Goal: Communication & Community: Answer question/provide support

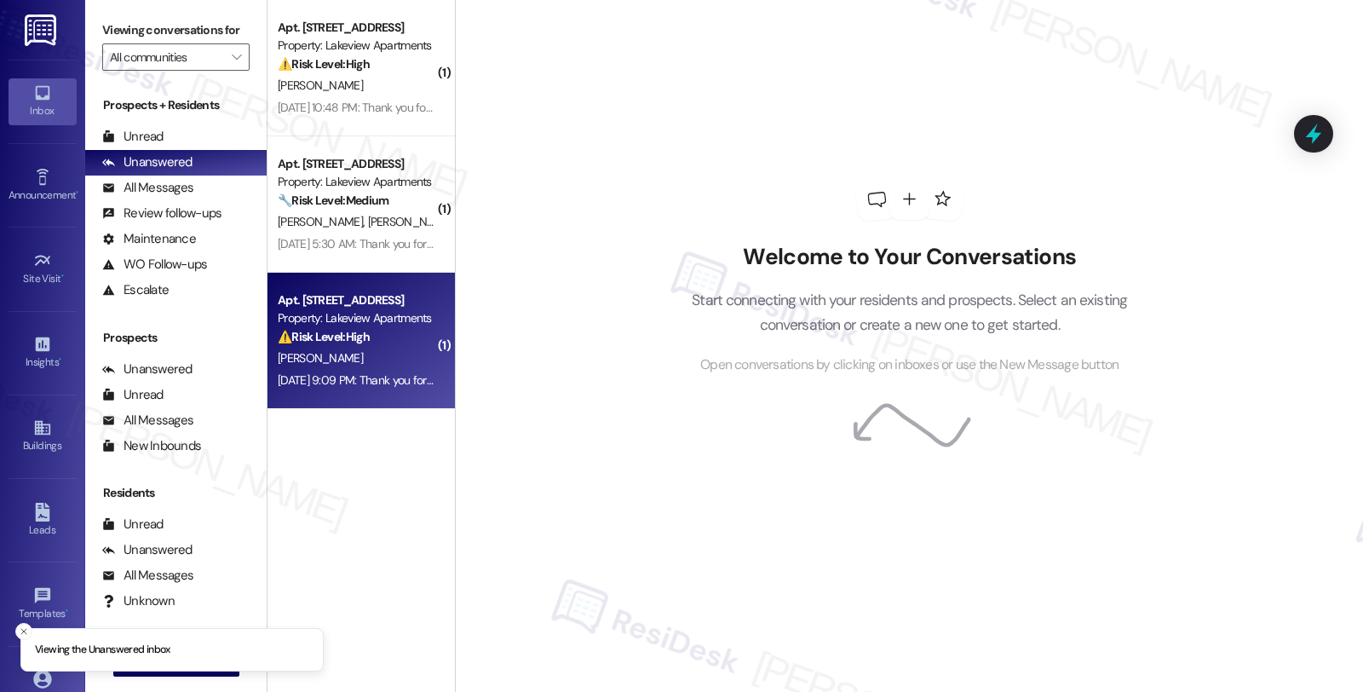
click at [390, 345] on div "⚠️ Risk Level: High The resident is disputing the rent amount and states that t…" at bounding box center [357, 337] width 158 height 18
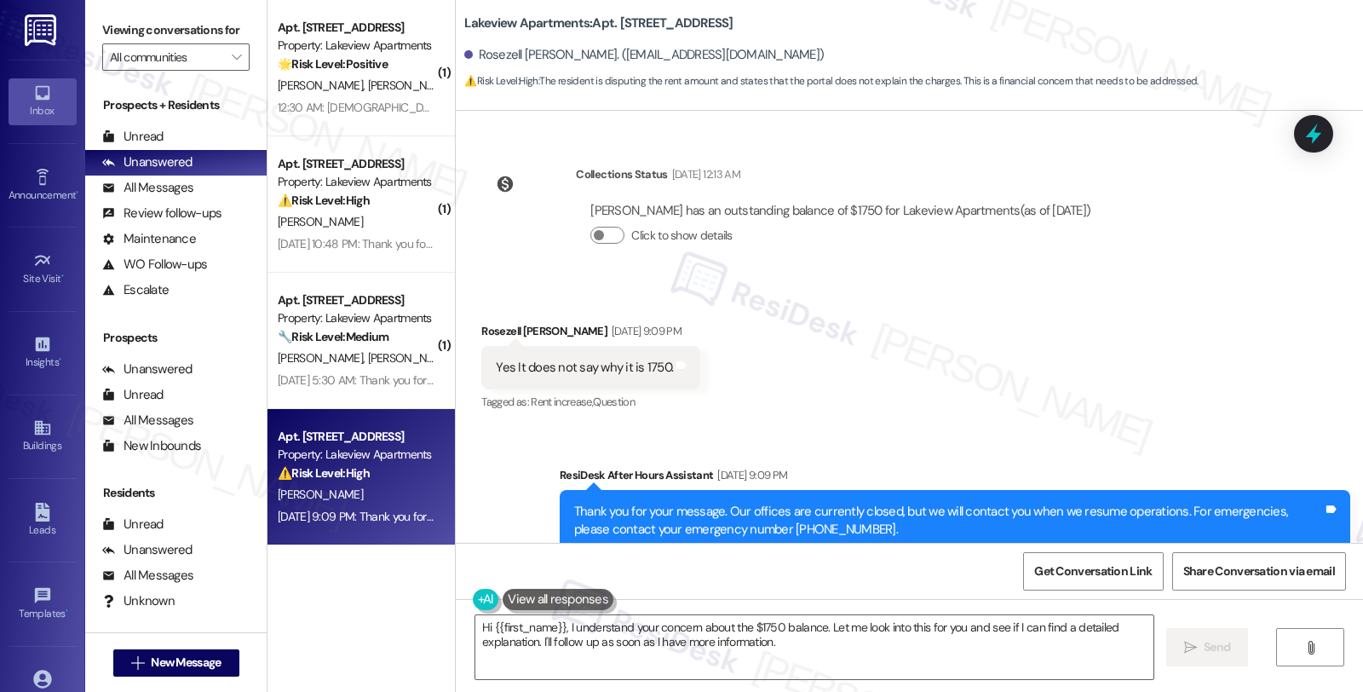
scroll to position [8013, 0]
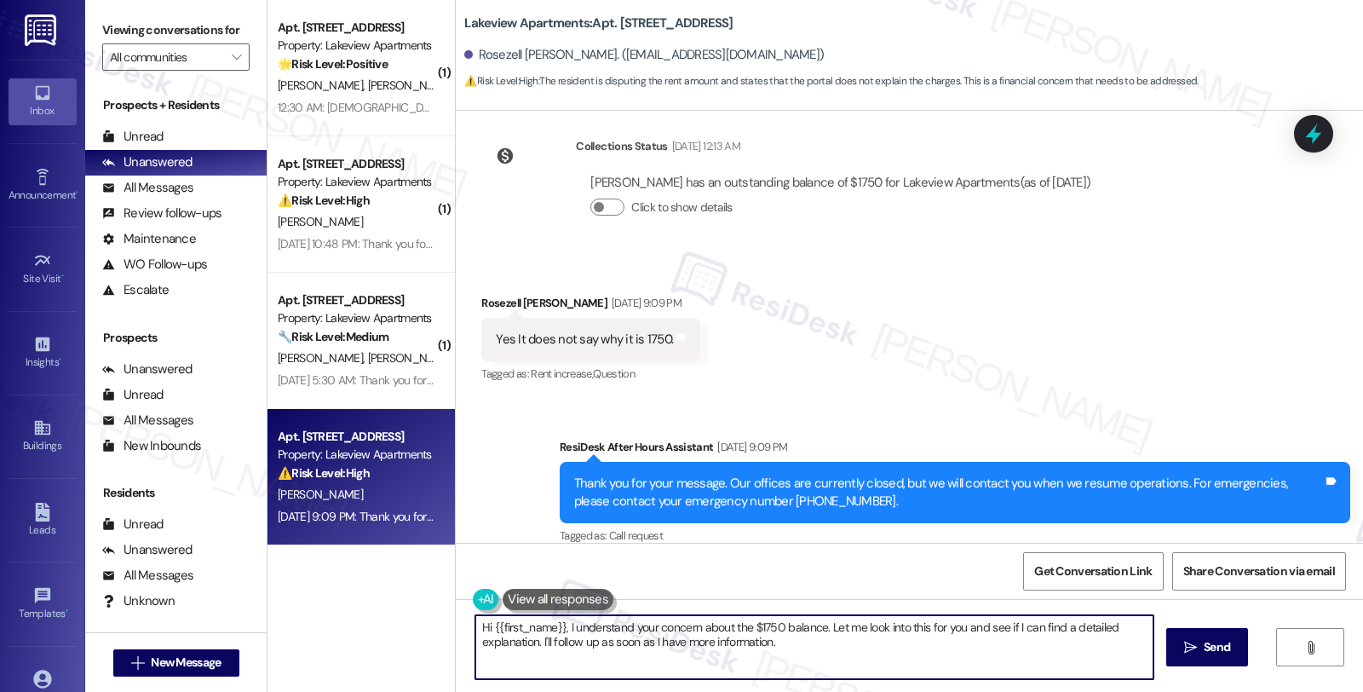
drag, startPoint x: 556, startPoint y: 622, endPoint x: 333, endPoint y: 622, distance: 223.3
click at [333, 622] on div "( 1 ) Apt. [STREET_ADDRESS] Property: Lakeview Apartments 🌟 Risk Level: Positiv…" at bounding box center [816, 346] width 1096 height 692
click at [492, 281] on div "Received via SMS Rosezell [PERSON_NAME] [DATE] 9:09 PM Yes It does not say why …" at bounding box center [591, 340] width 245 height 118
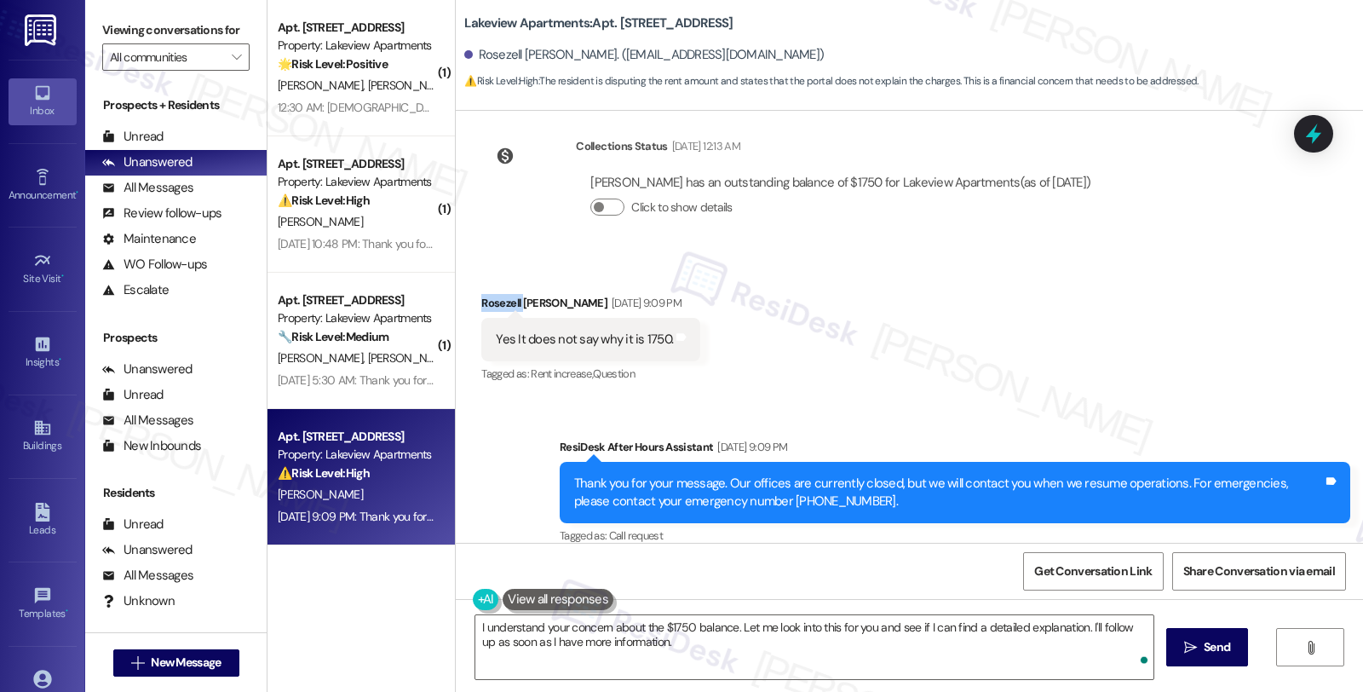
click at [492, 281] on div "Received via SMS Rosezell [PERSON_NAME] [DATE] 9:09 PM Yes It does not say why …" at bounding box center [591, 340] width 245 height 118
copy div "Rosezell"
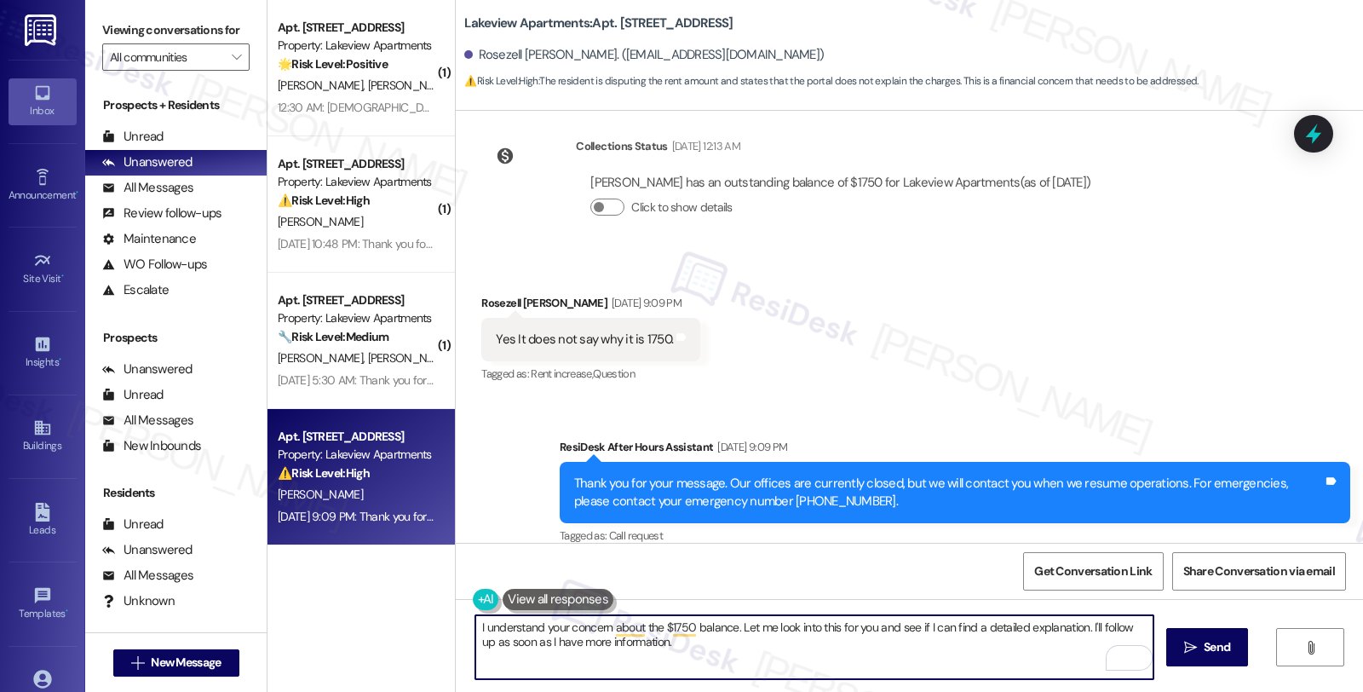
click at [726, 625] on textarea "I understand your concern about the $1750 balance. Let me look into this for yo…" at bounding box center [814, 647] width 678 height 64
paste textarea "Rosezell"
click at [730, 623] on textarea "I understand your concern about the $1750 balance. Let me look into this for yo…" at bounding box center [814, 647] width 678 height 64
type textarea "I understand your concern about the $1750 balance. We'll look into this and wil…"
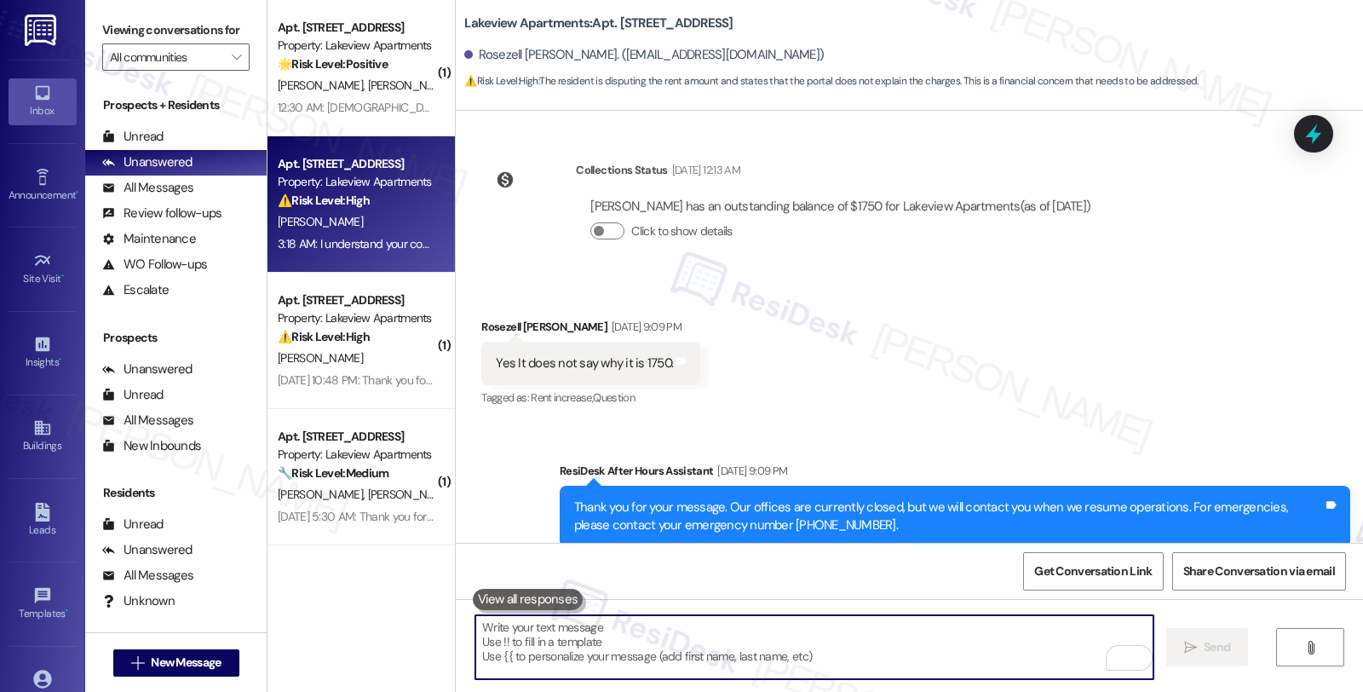
scroll to position [8150, 0]
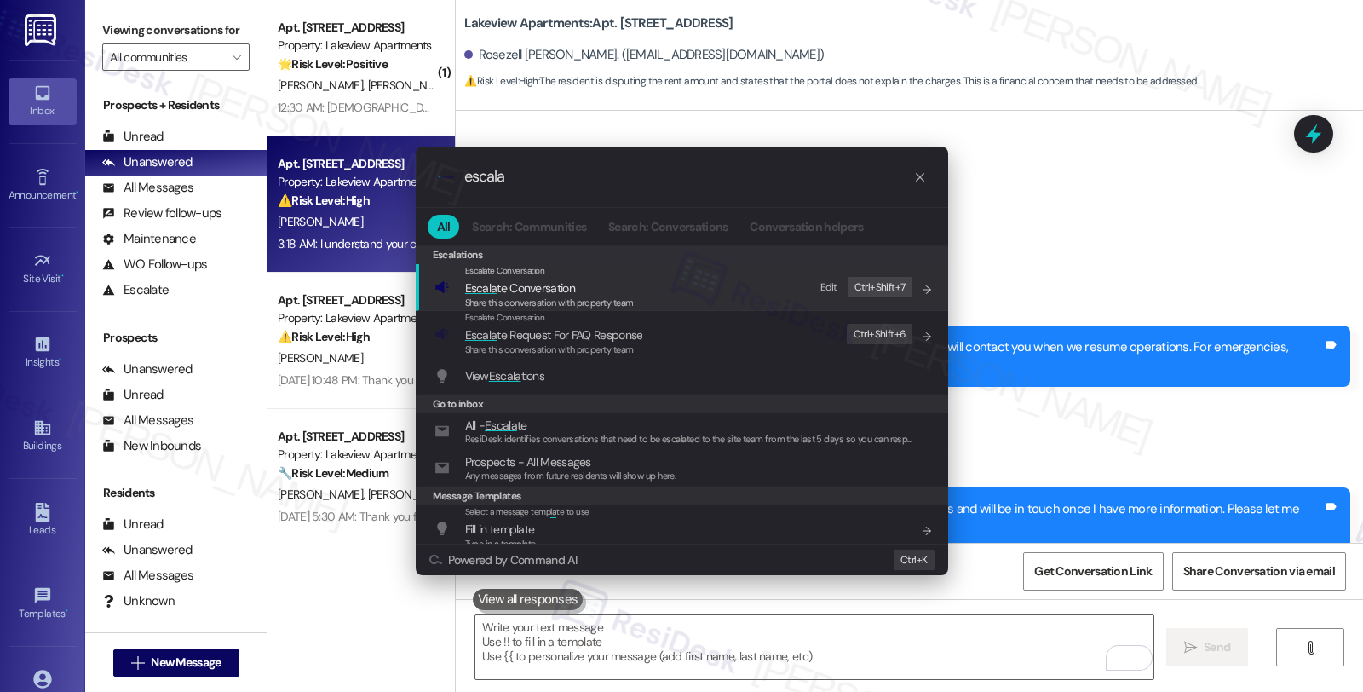
type input "escala"
click at [472, 277] on div "Escalate Conversation" at bounding box center [549, 271] width 169 height 14
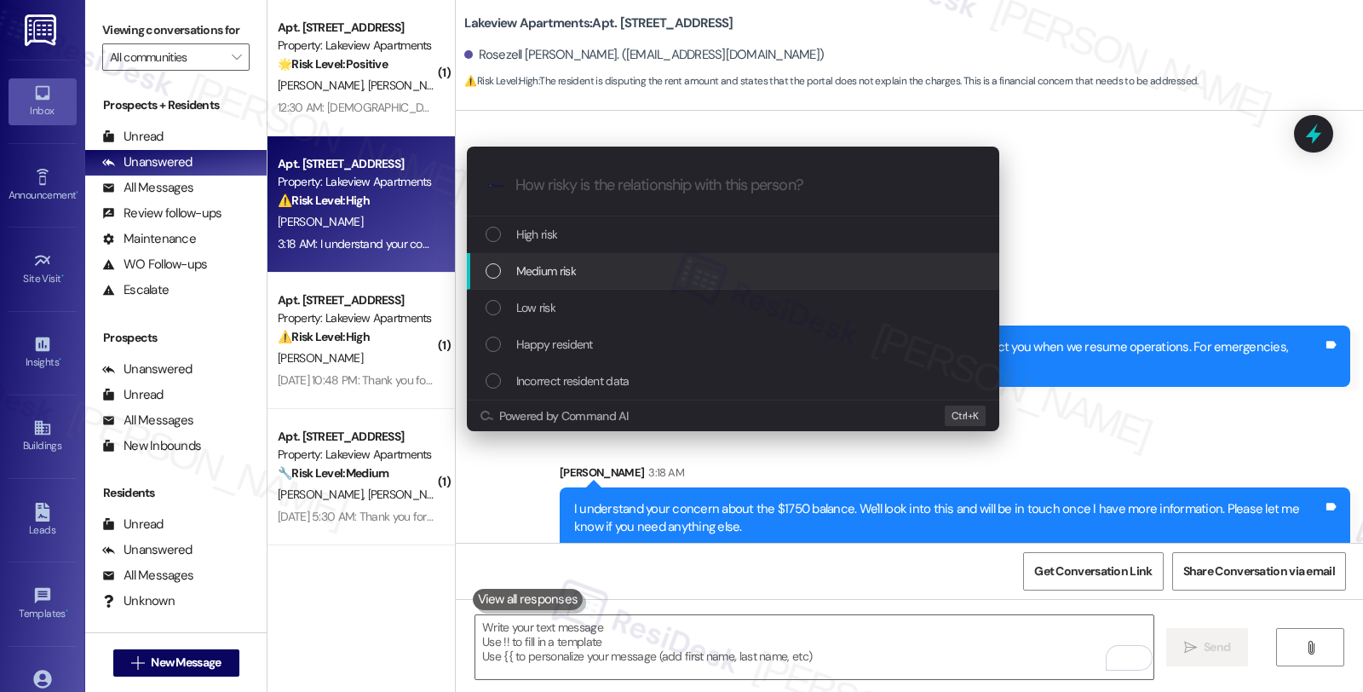
click at [526, 269] on span "Medium risk" at bounding box center [546, 271] width 60 height 19
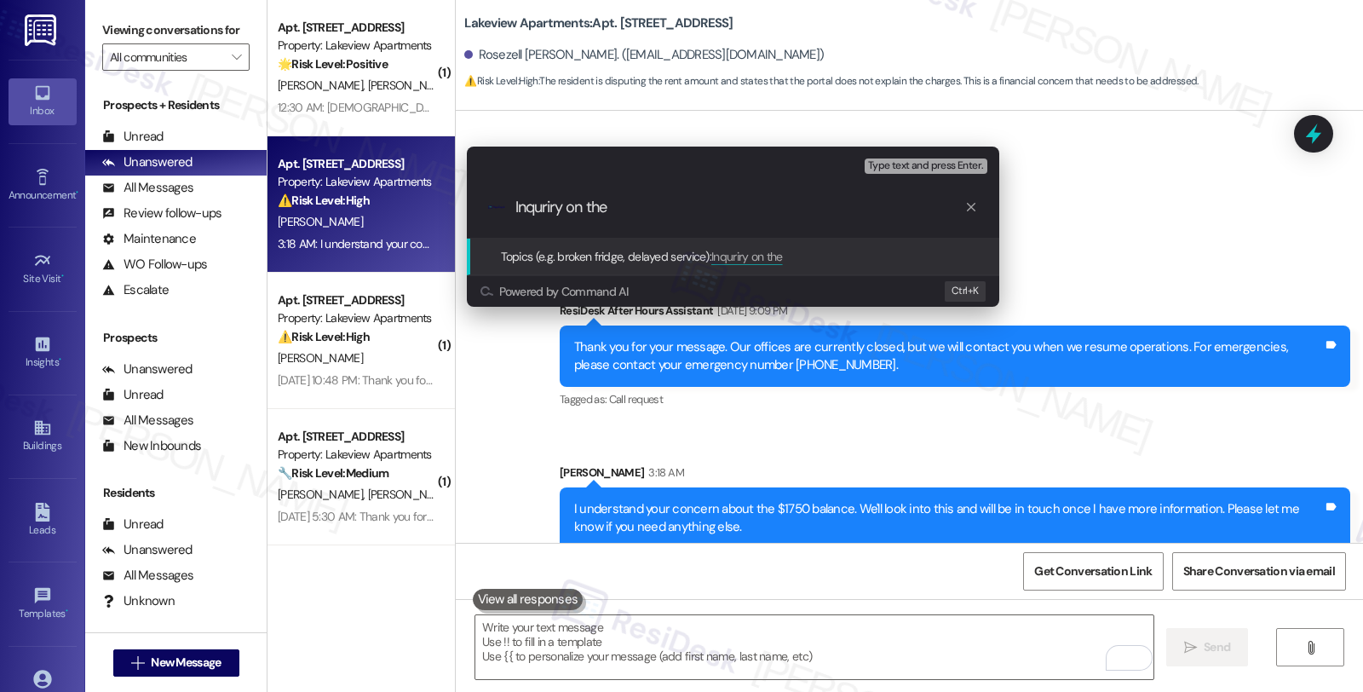
click at [544, 203] on input "Inquriry on the" at bounding box center [740, 208] width 449 height 18
click at [608, 203] on input "Inquiry on the" at bounding box center [740, 208] width 449 height 18
click at [628, 213] on input "Inquiry on the curent balance" at bounding box center [740, 208] width 449 height 18
type input "Inquiry on the current balance"
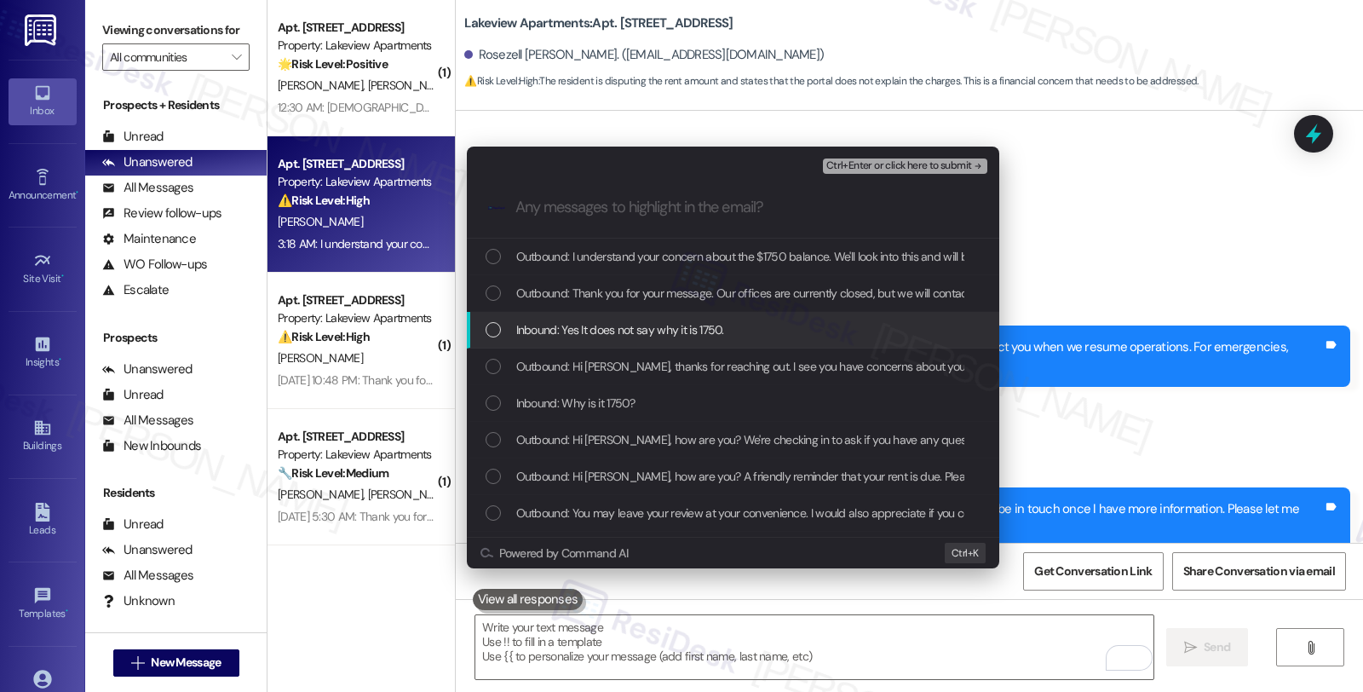
click at [648, 326] on span "Inbound: Yes It does not say why it is 1750." at bounding box center [620, 329] width 208 height 19
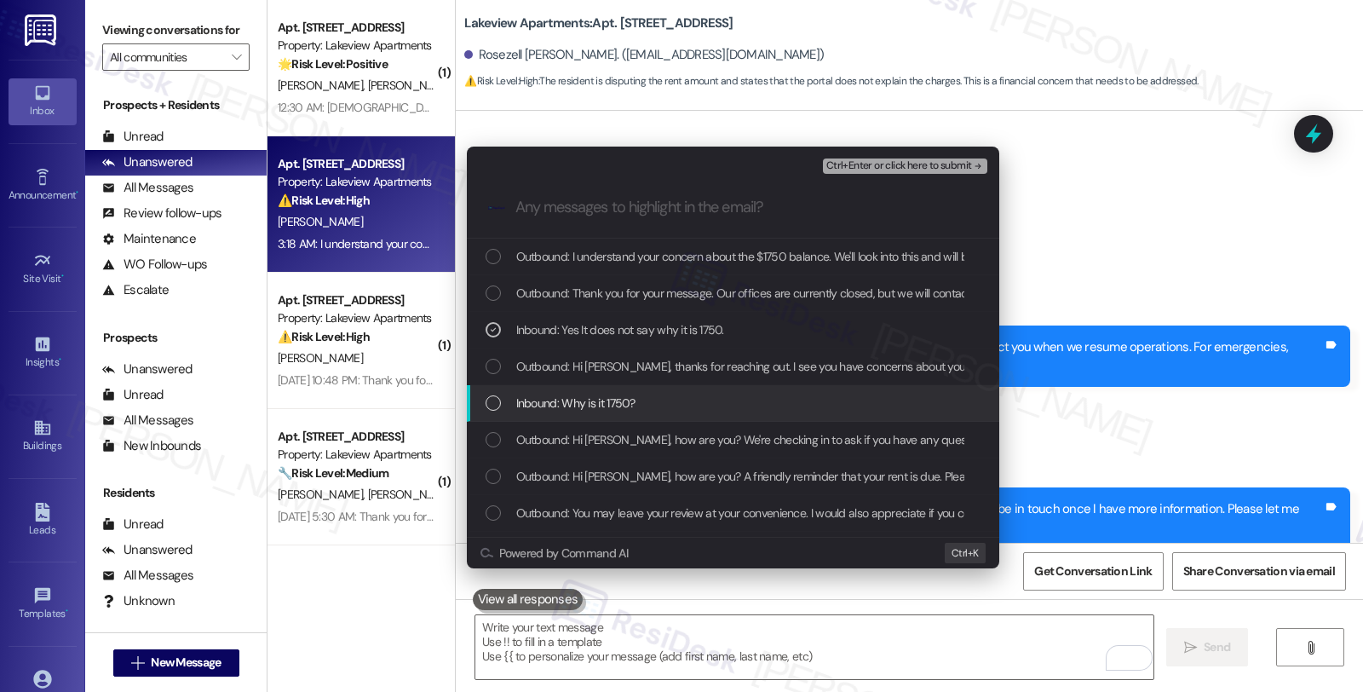
click at [631, 387] on div "Inbound: Why is it 1750?" at bounding box center [733, 403] width 533 height 37
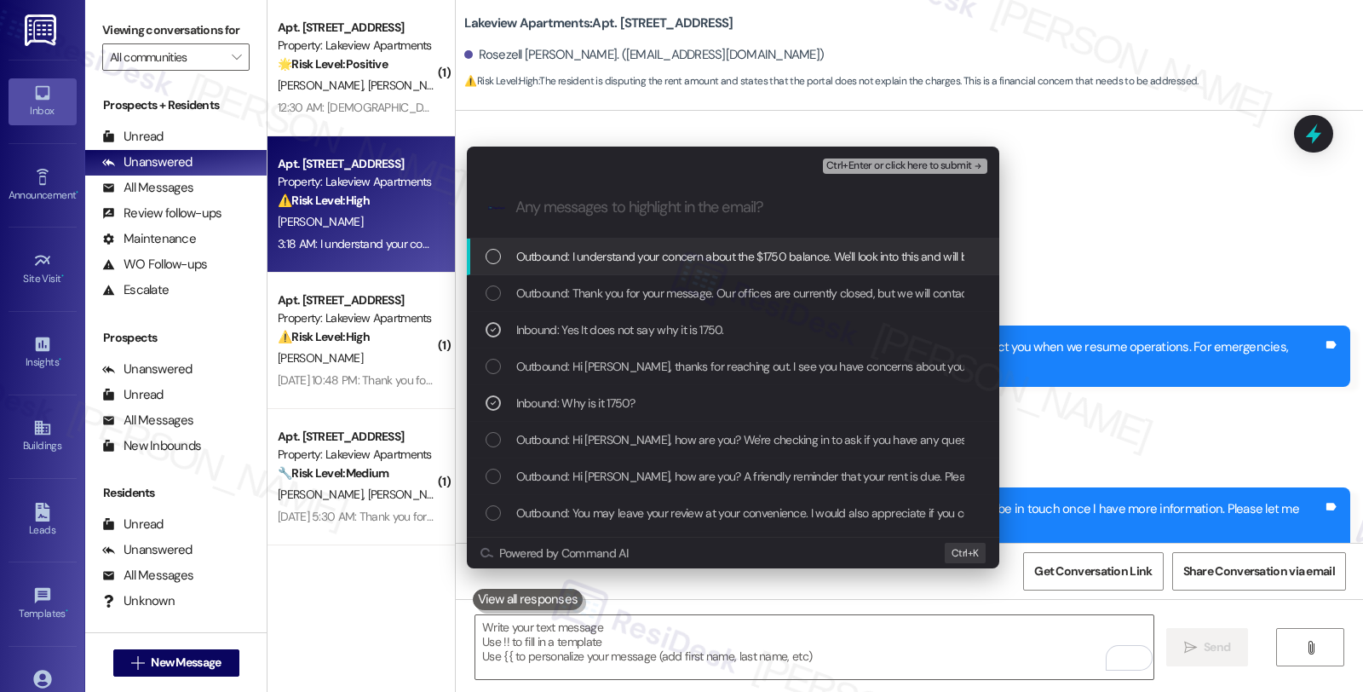
click at [861, 162] on span "Ctrl+Enter or click here to submit" at bounding box center [900, 166] width 146 height 12
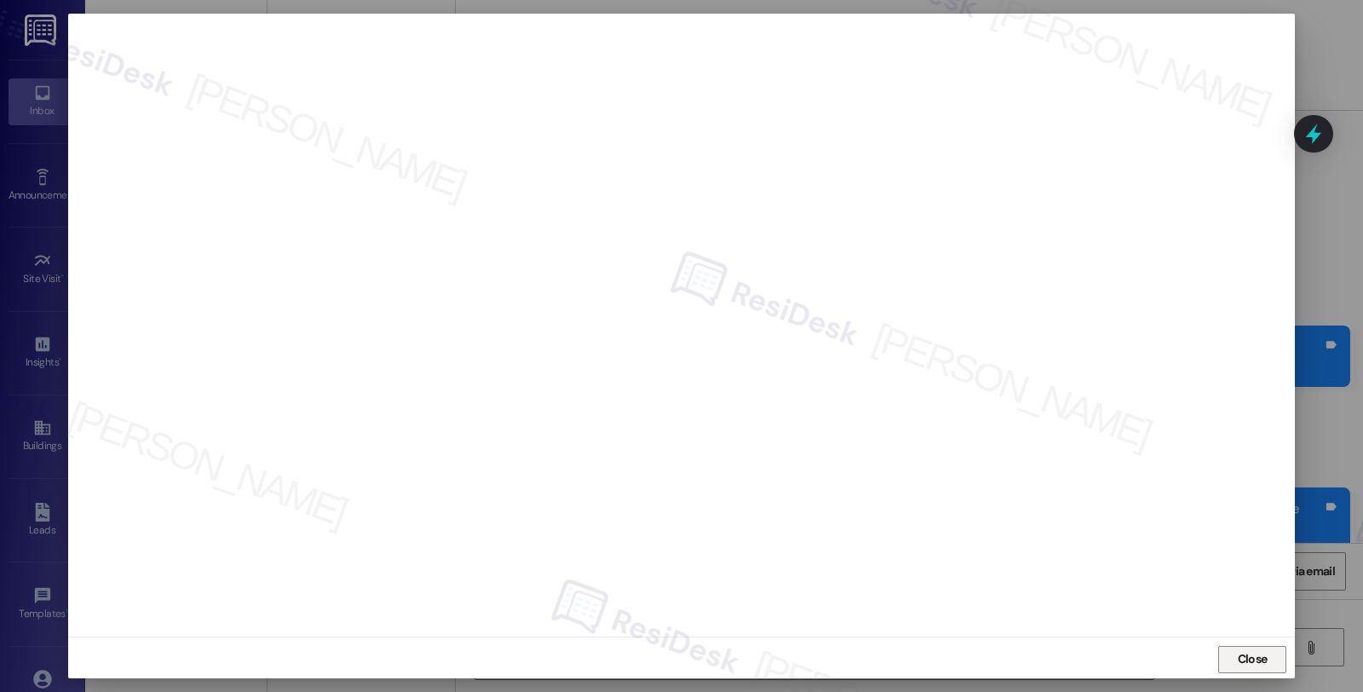
click at [1249, 651] on span "Close" at bounding box center [1253, 659] width 30 height 18
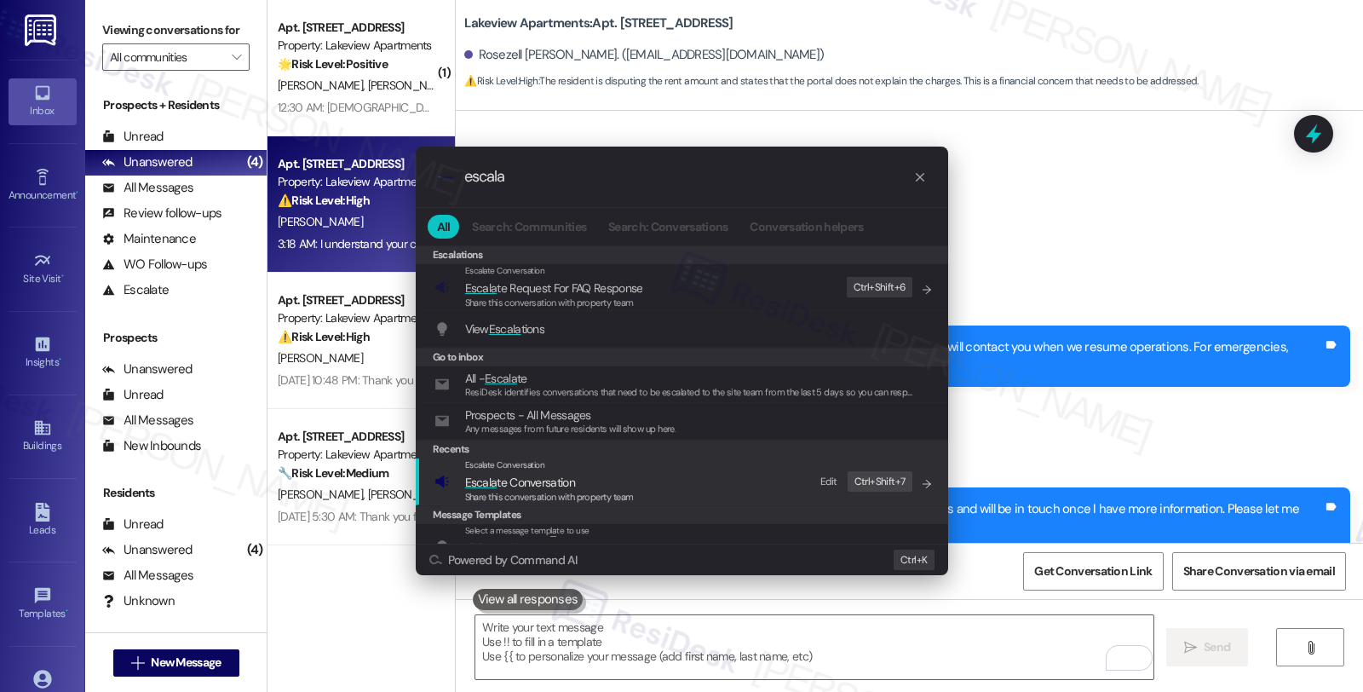
type input "escala"
click at [521, 487] on span "Escala te Conversation" at bounding box center [520, 482] width 110 height 15
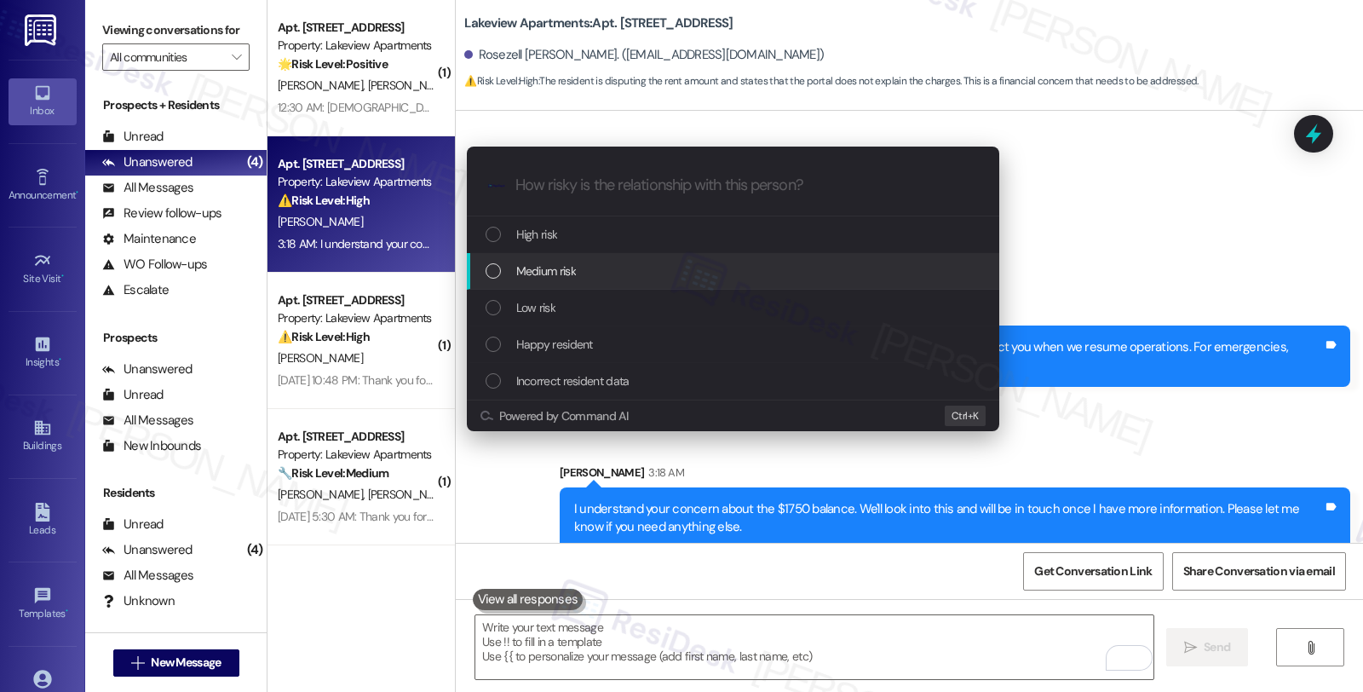
click at [542, 279] on span "Medium risk" at bounding box center [546, 271] width 60 height 19
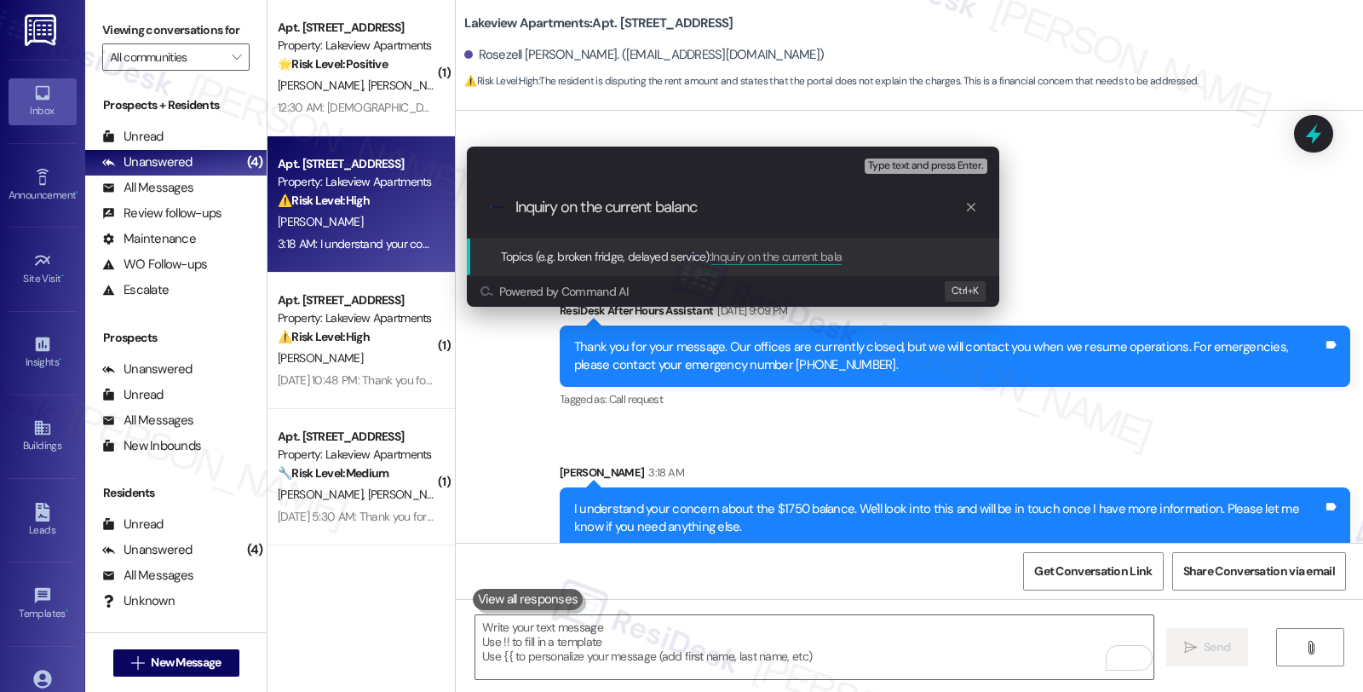
type input "Inquiry on the current balance"
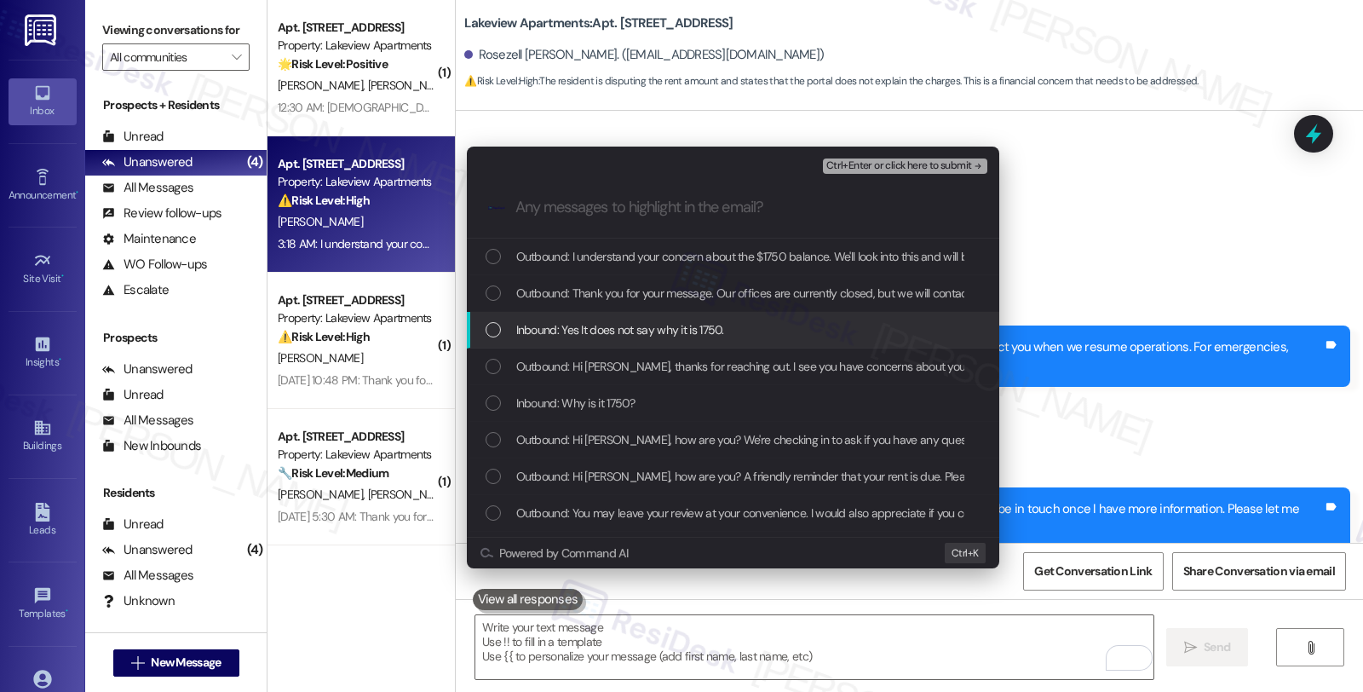
click at [549, 320] on span "Inbound: Yes It does not say why it is 1750." at bounding box center [620, 329] width 208 height 19
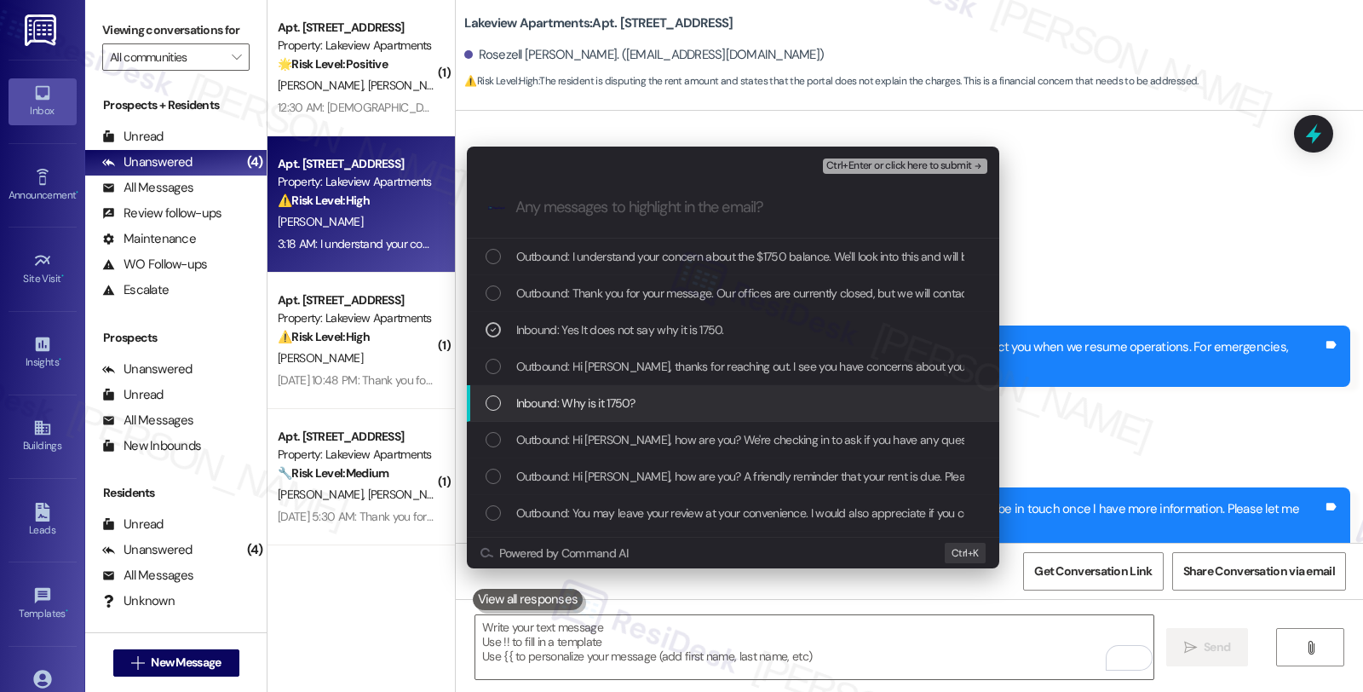
click at [568, 394] on span "Inbound: Why is it 1750?" at bounding box center [575, 403] width 119 height 19
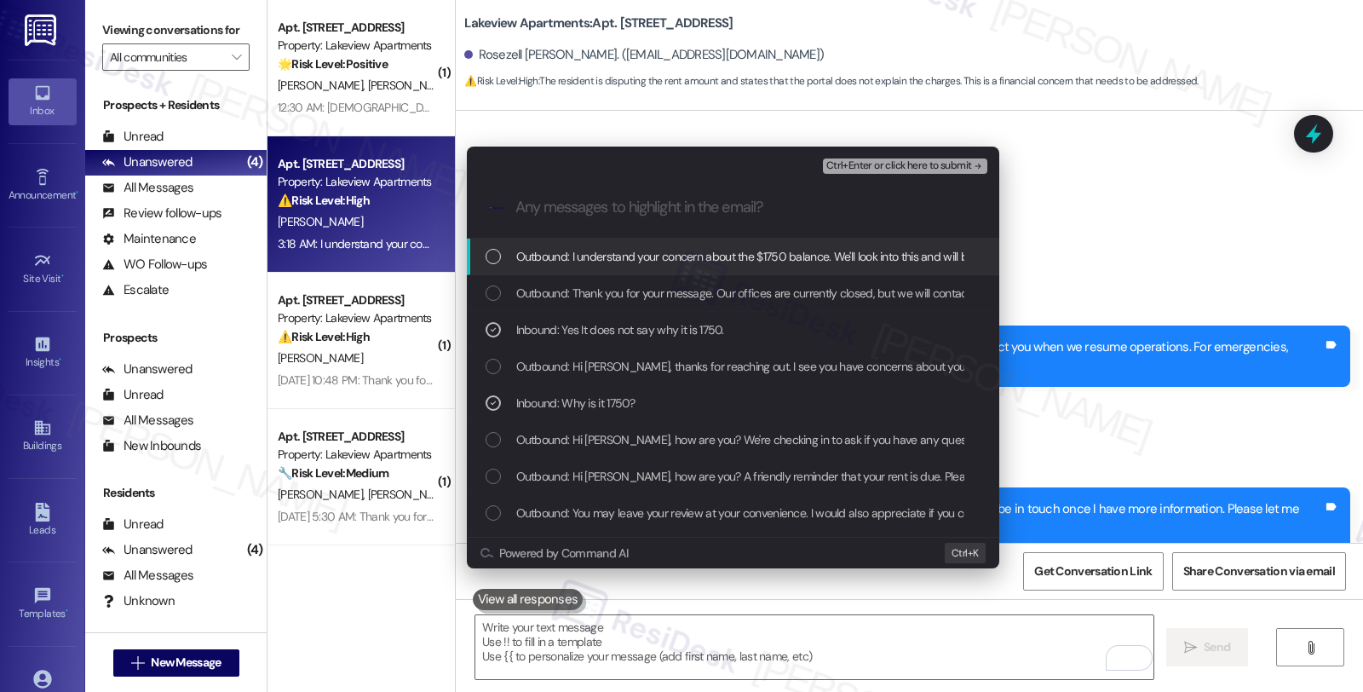
click at [858, 182] on div ".cls-1{fill:#0a055f;}.cls-2{fill:#0cc4c4;} resideskLogoBlueOrange" at bounding box center [733, 207] width 533 height 61
click at [858, 165] on span "Ctrl+Enter or click here to submit" at bounding box center [900, 166] width 146 height 12
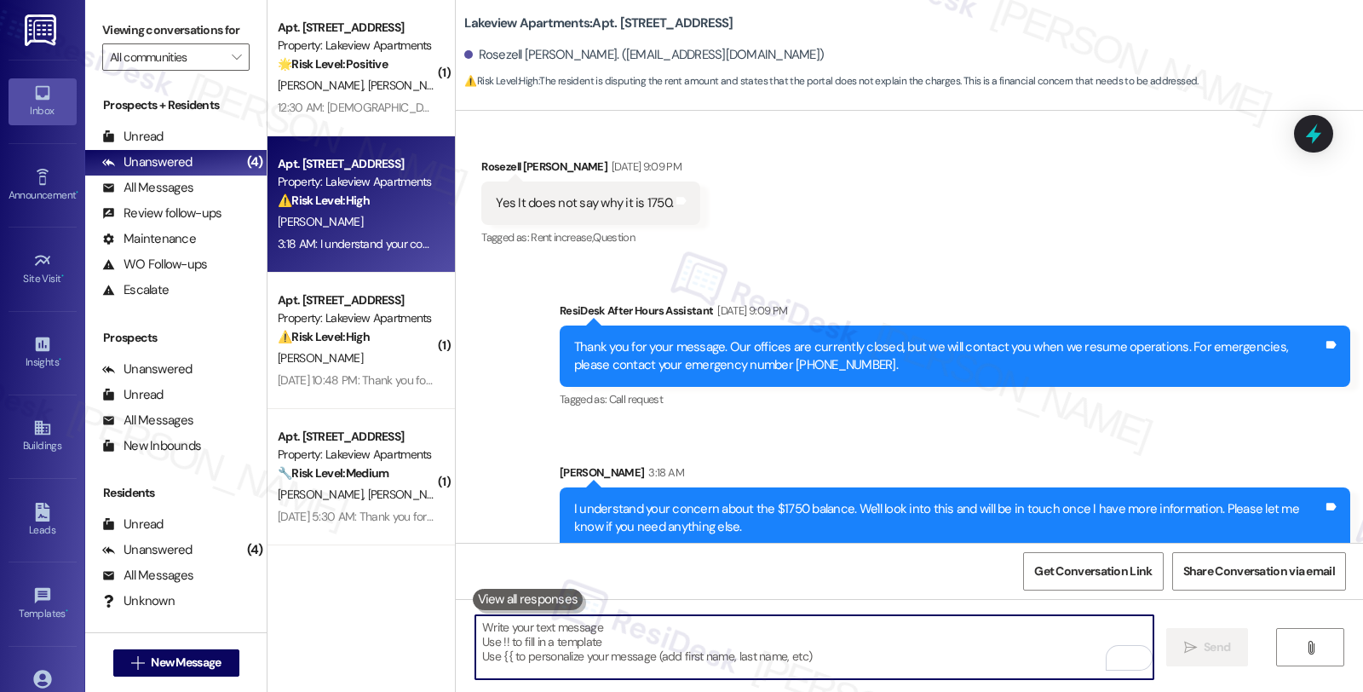
scroll to position [0, 0]
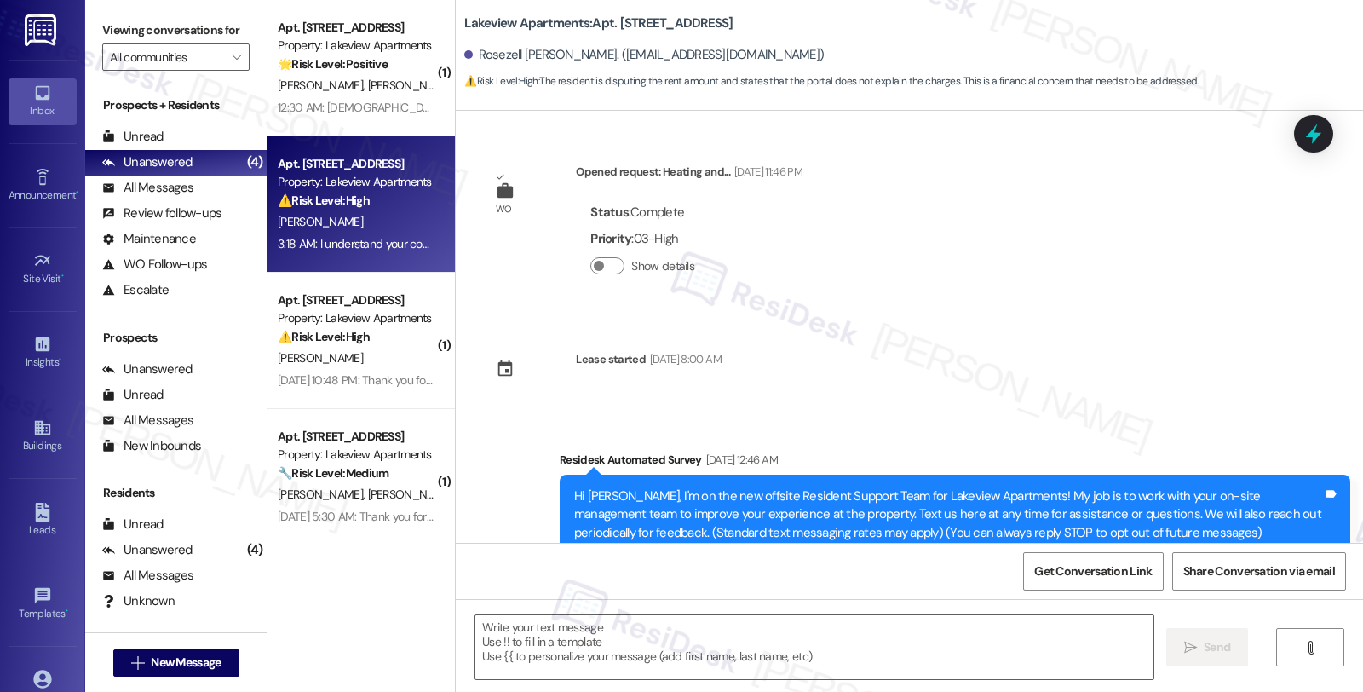
type textarea "Fetching suggested responses. Please feel free to read through the conversation…"
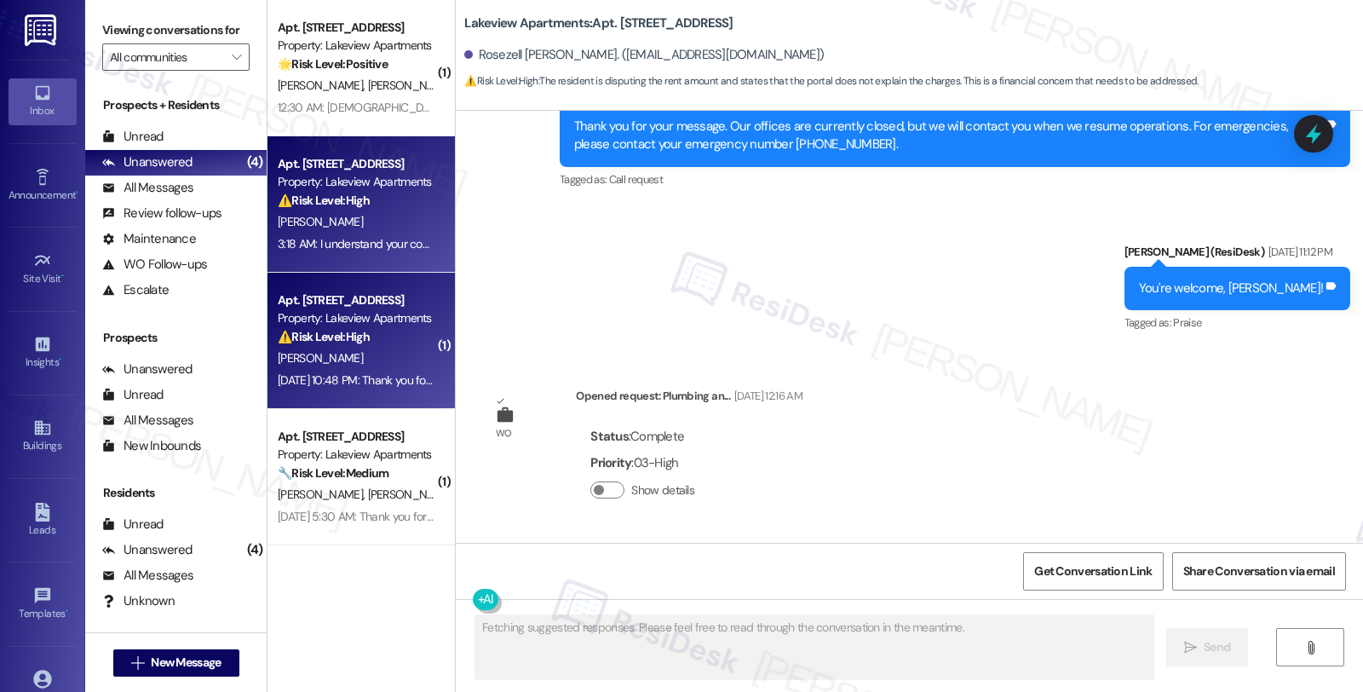
scroll to position [7851, 0]
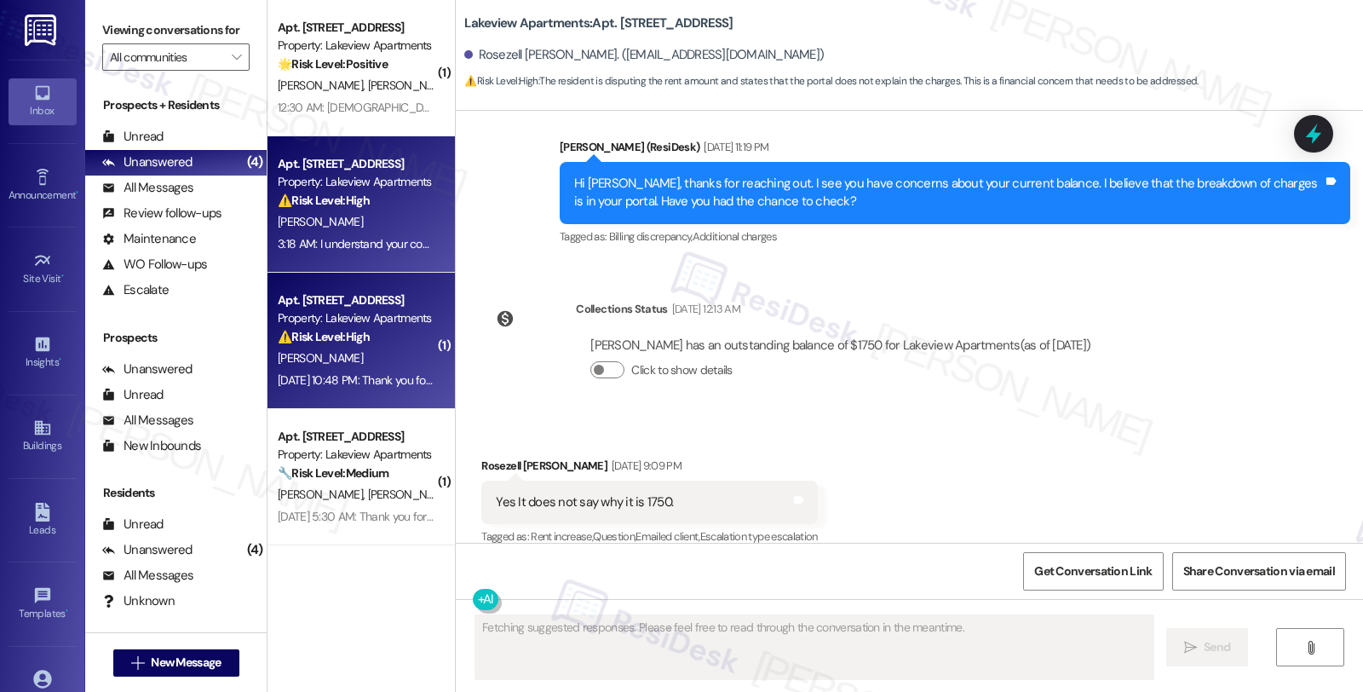
click at [360, 356] on div "[PERSON_NAME]" at bounding box center [356, 358] width 161 height 21
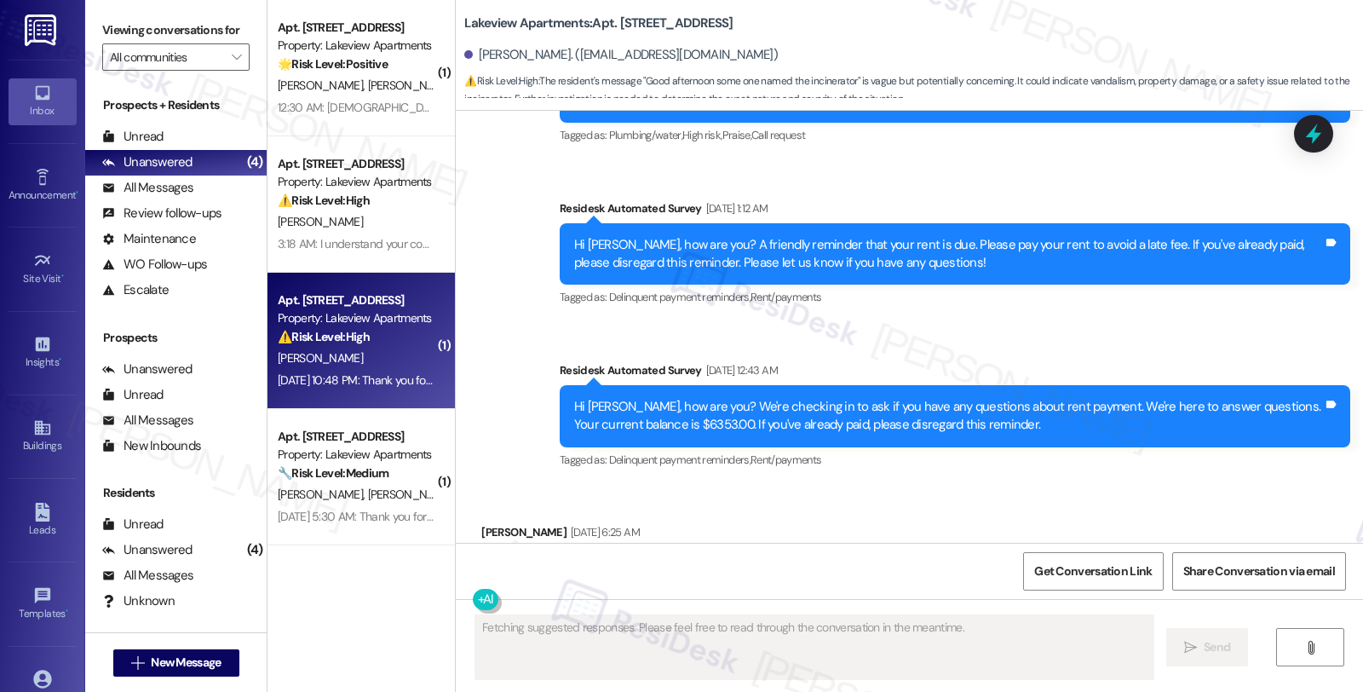
scroll to position [7330, 0]
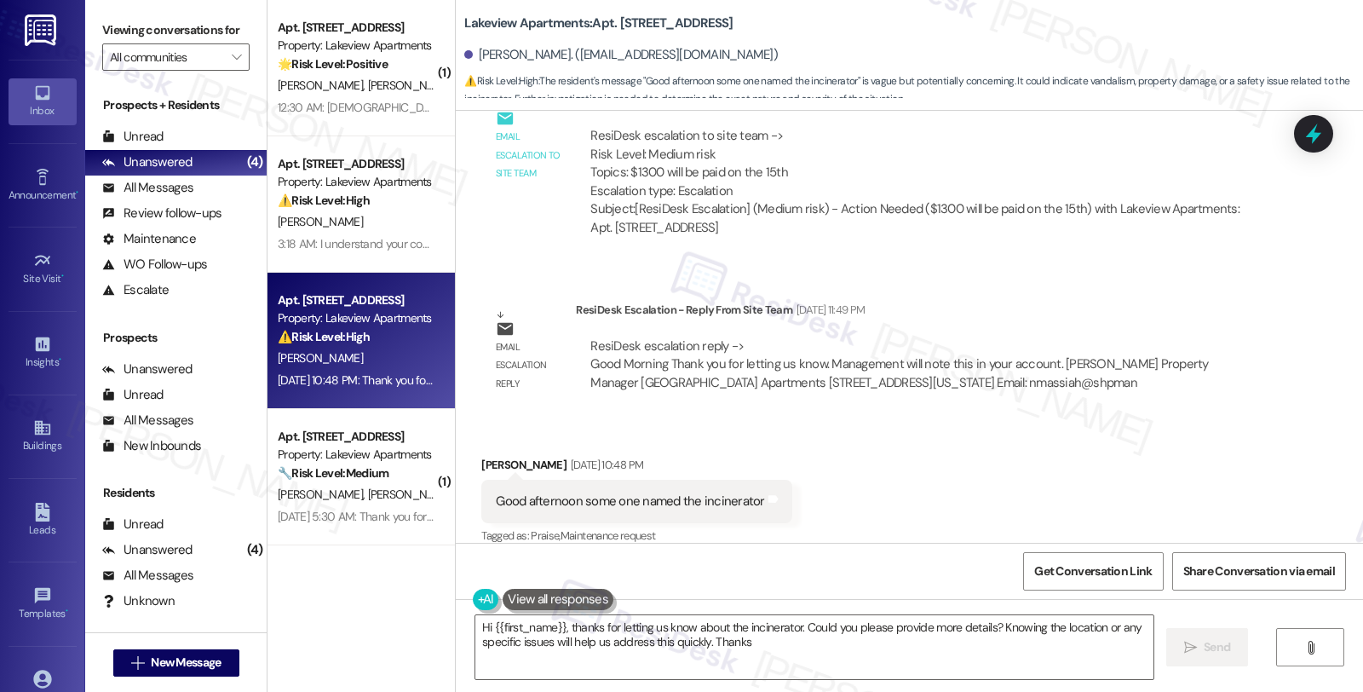
type textarea "Hi {{first_name}}, thanks for letting us know about the incinerator. Could you …"
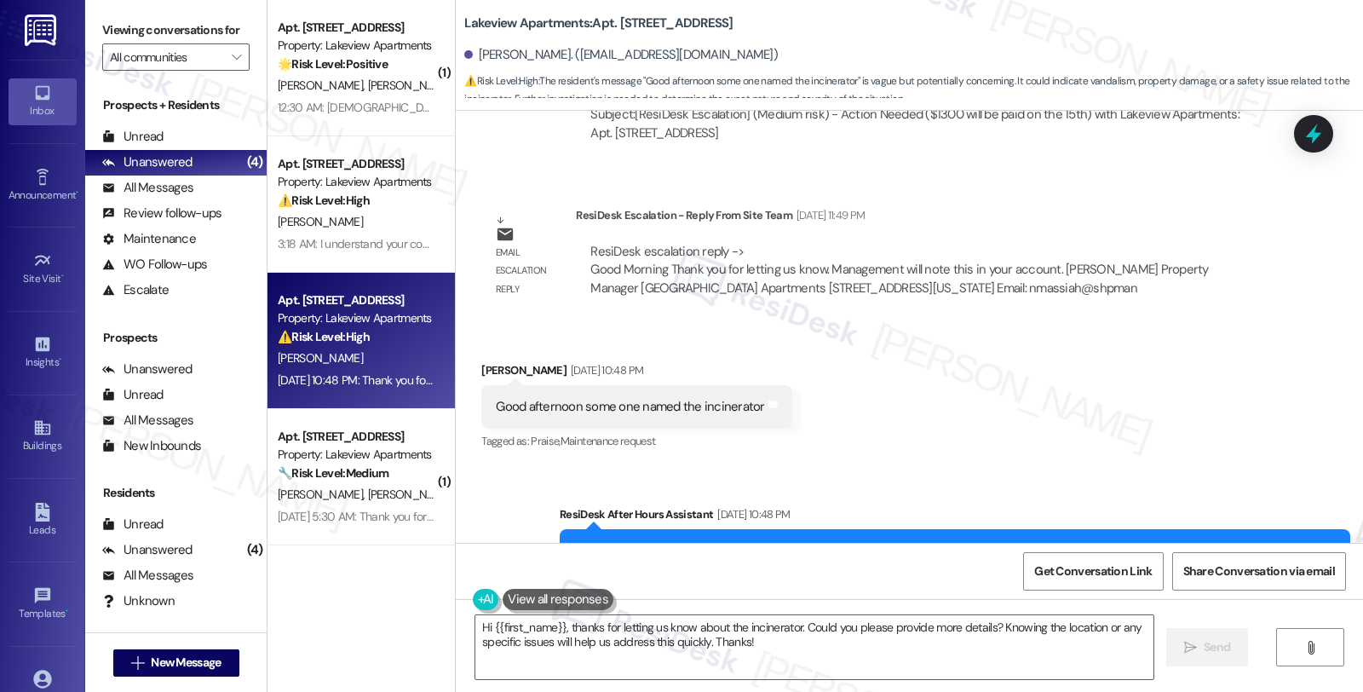
scroll to position [7493, 0]
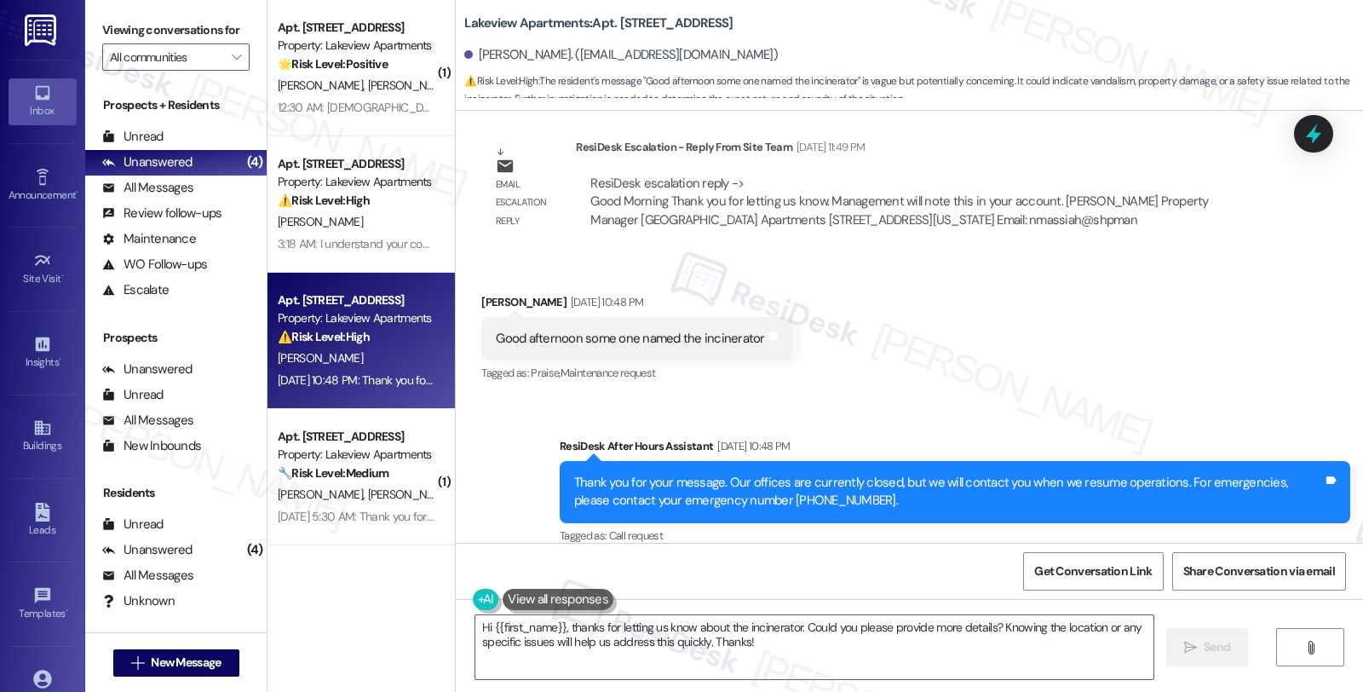
click at [697, 330] on div "Good afternoon some one named the incinerator" at bounding box center [630, 339] width 268 height 18
copy div "incinerator"
click at [769, 650] on textarea "Hi {{first_name}}, thanks for letting us know about the incinerator. Could you …" at bounding box center [814, 647] width 678 height 64
click at [1185, 635] on button " Send" at bounding box center [1208, 647] width 83 height 38
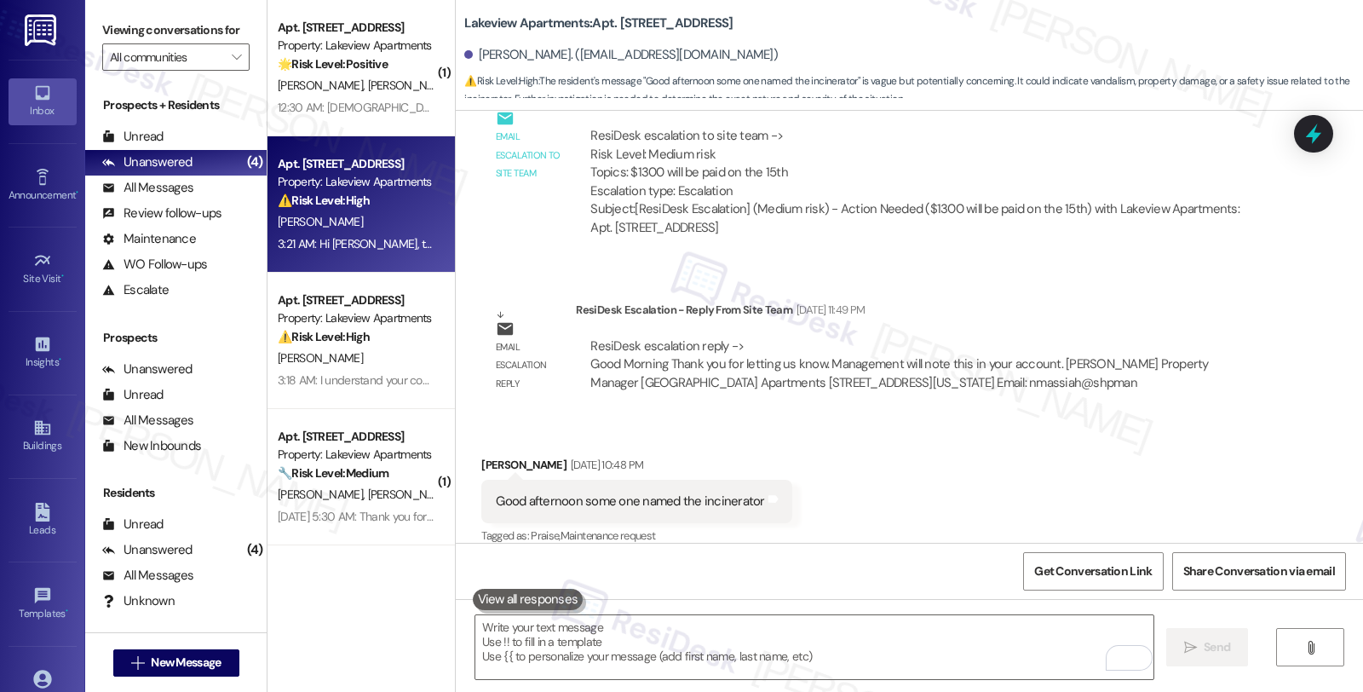
scroll to position [7629, 0]
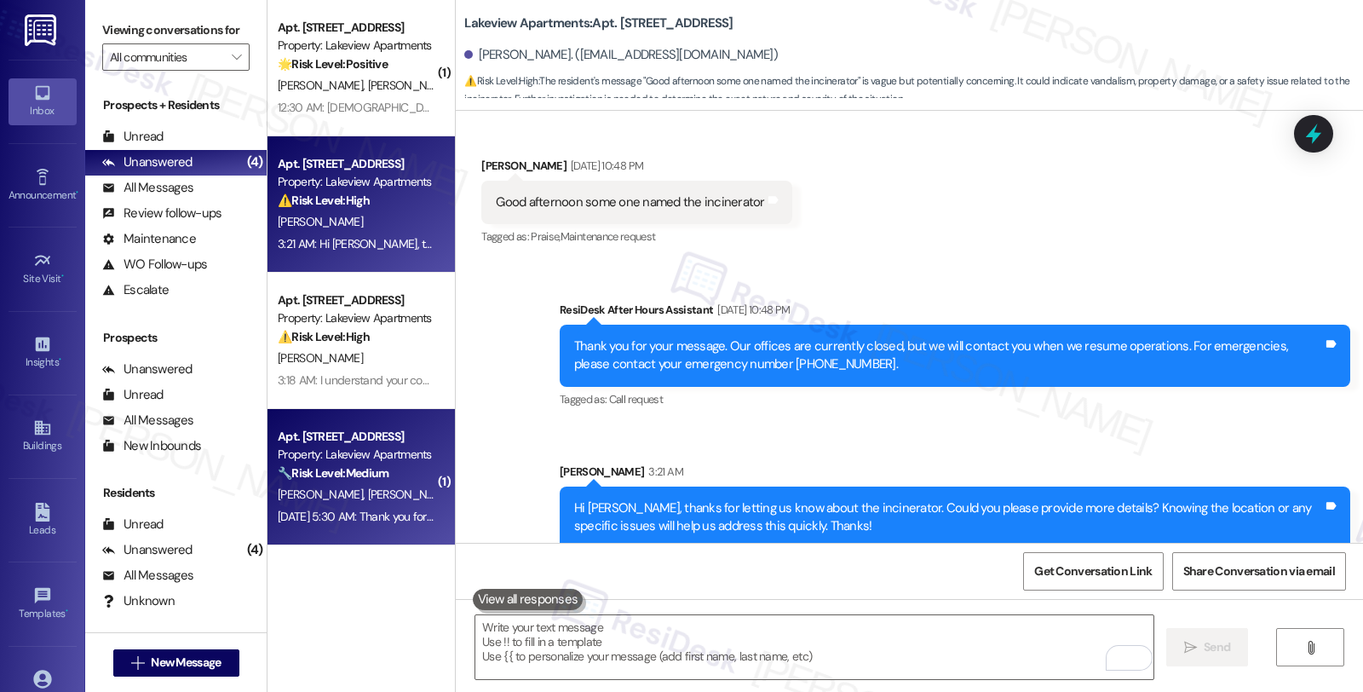
click at [412, 491] on div "[PERSON_NAME] [PERSON_NAME]" at bounding box center [356, 494] width 161 height 21
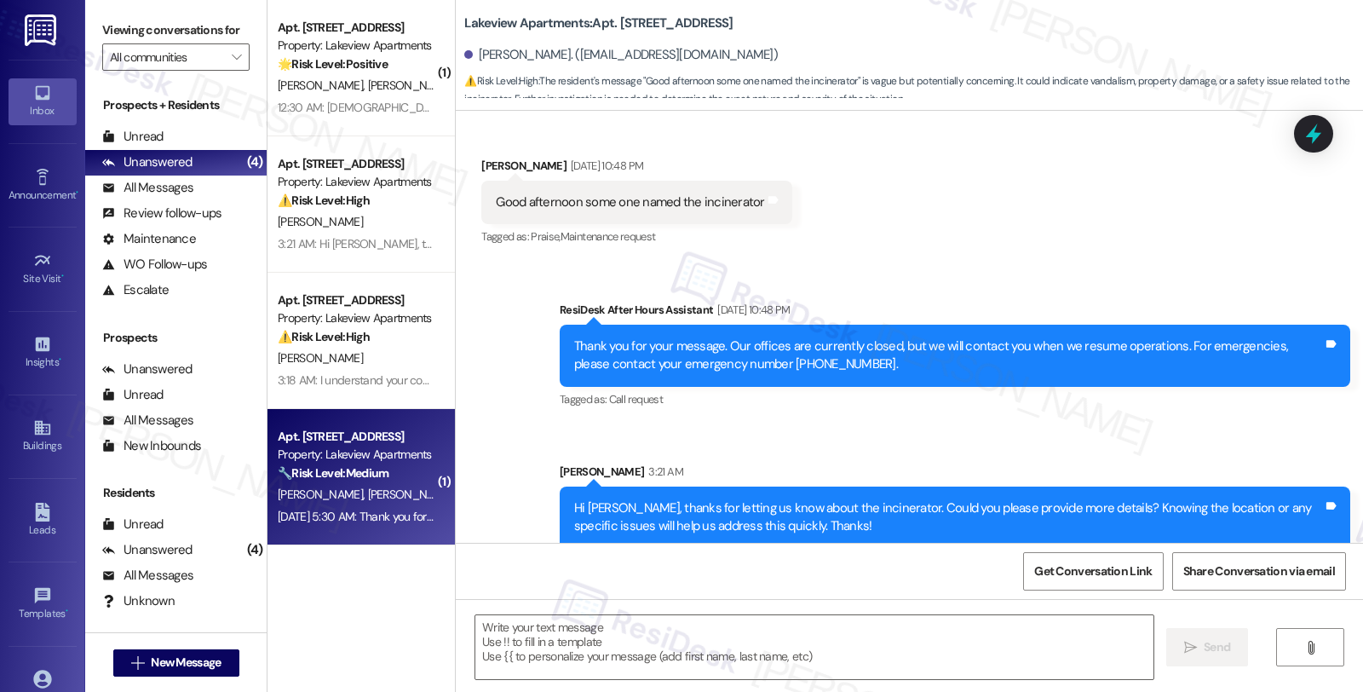
type textarea "Fetching suggested responses. Please feel free to read through the conversation…"
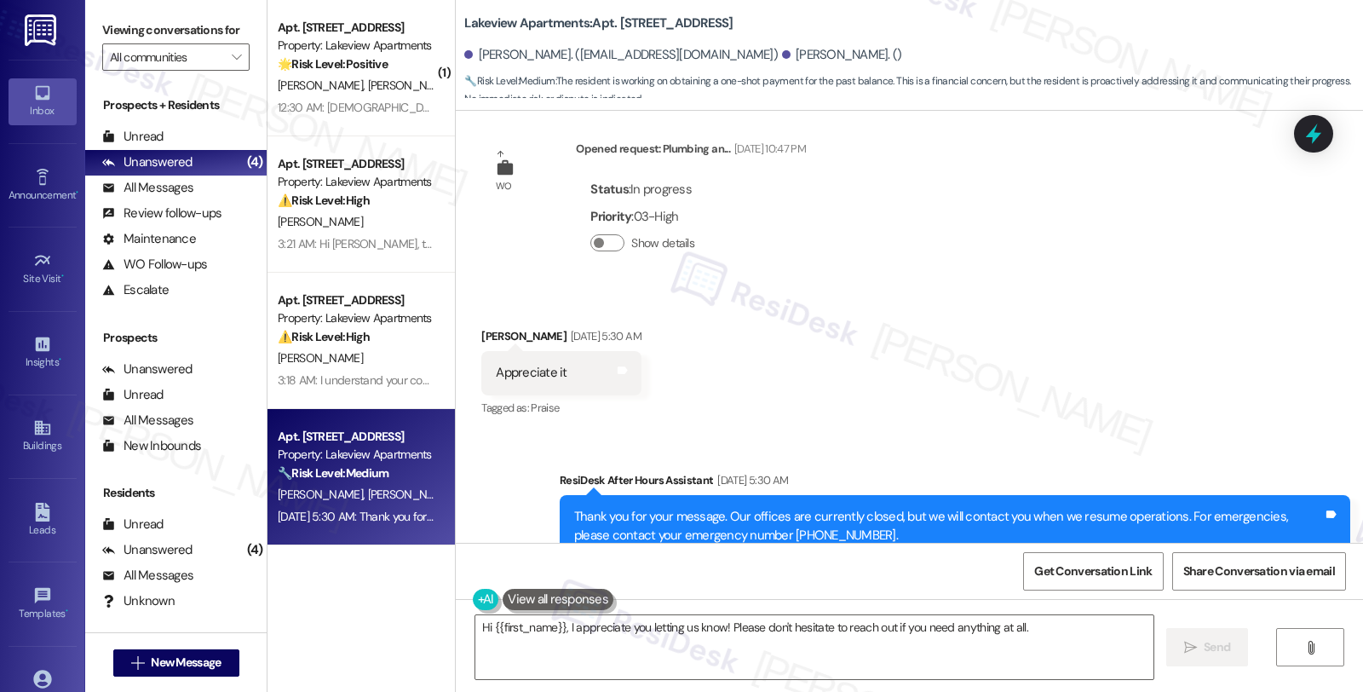
scroll to position [1027, 0]
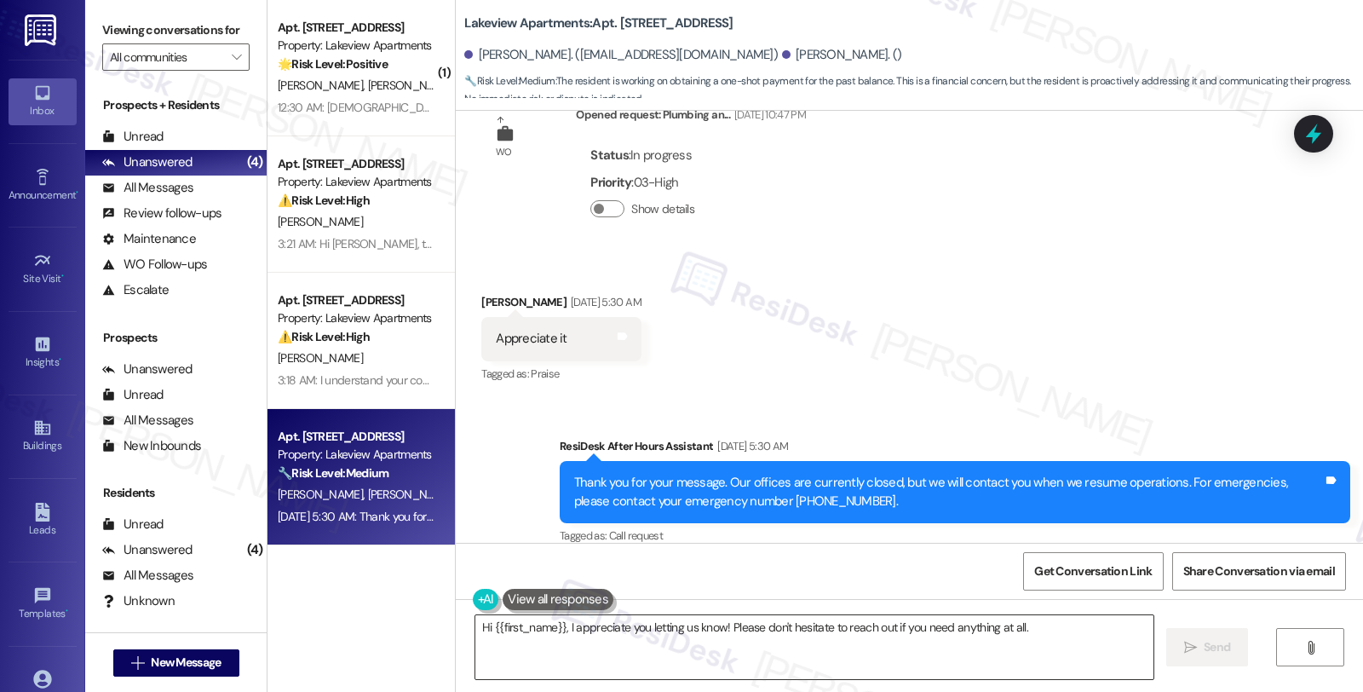
click at [1072, 619] on textarea "Hi {{first_name}}, I appreciate you letting us know! Please don't hesitate to r…" at bounding box center [814, 647] width 678 height 64
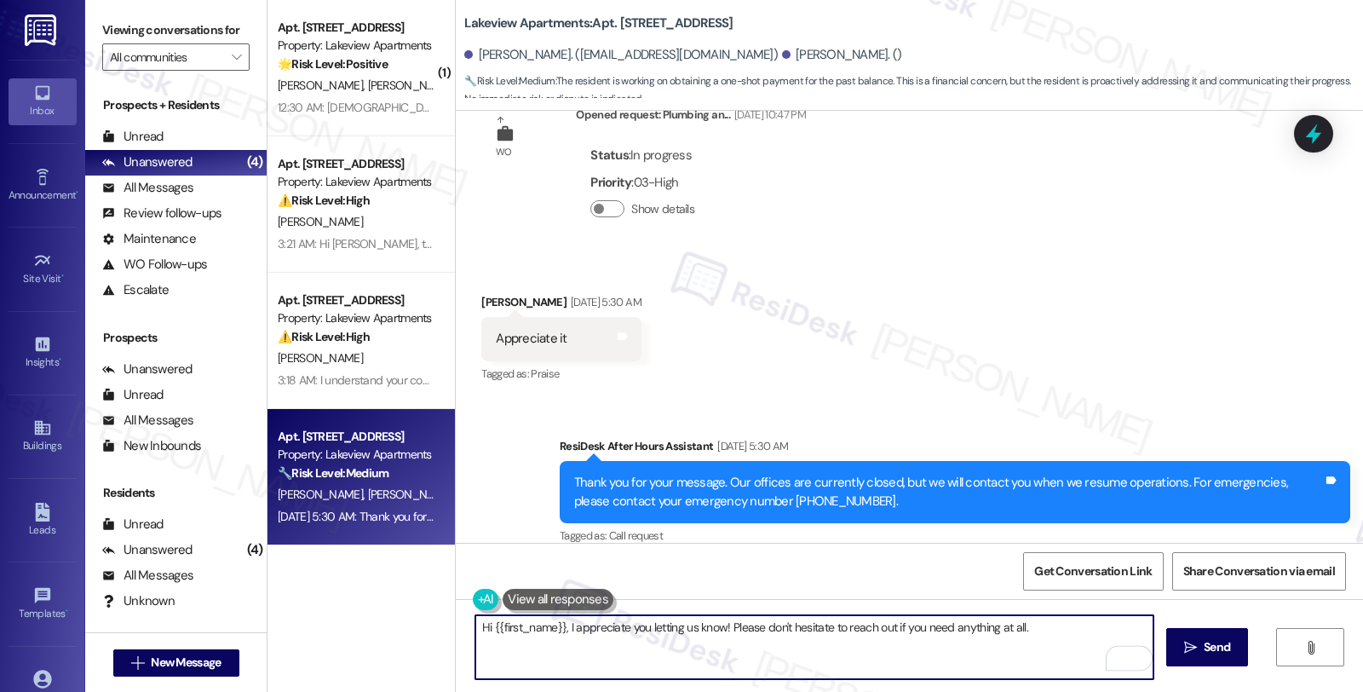
click at [489, 293] on div "[PERSON_NAME] [DATE] 5:30 AM" at bounding box center [560, 305] width 159 height 24
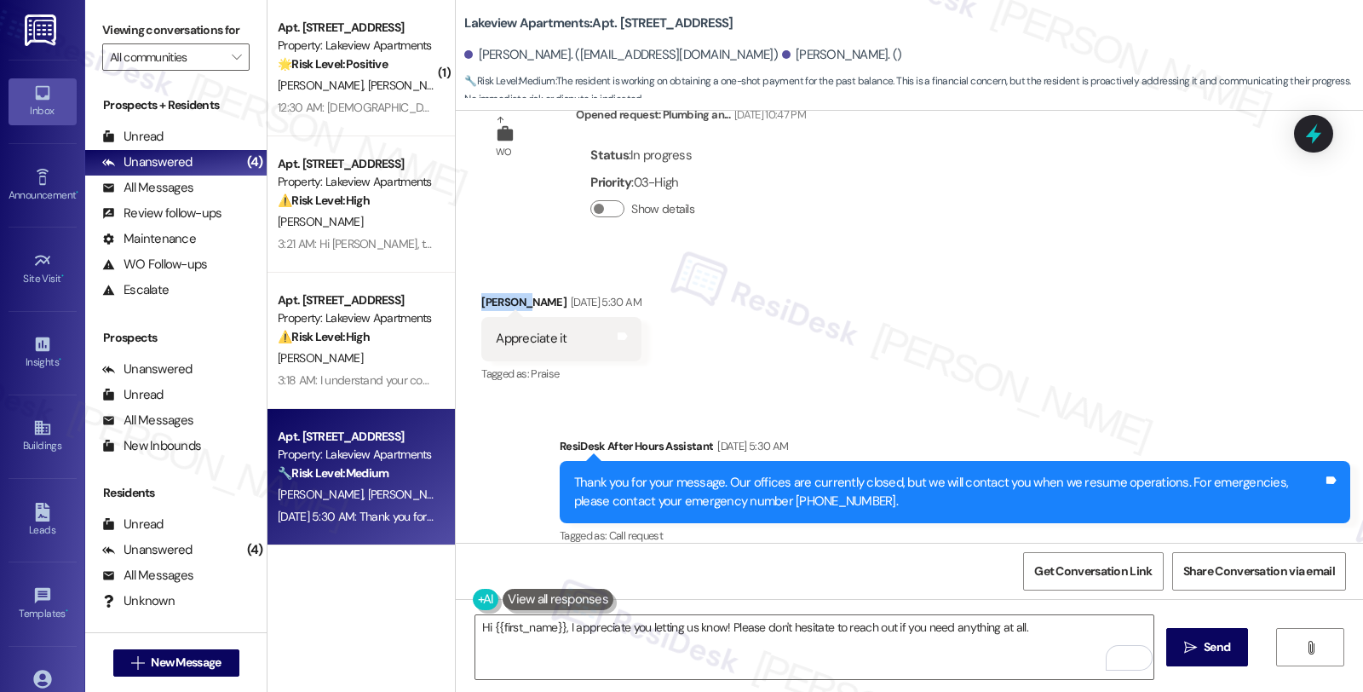
click at [489, 293] on div "[PERSON_NAME] [DATE] 5:30 AM" at bounding box center [560, 305] width 159 height 24
copy div "[PERSON_NAME]"
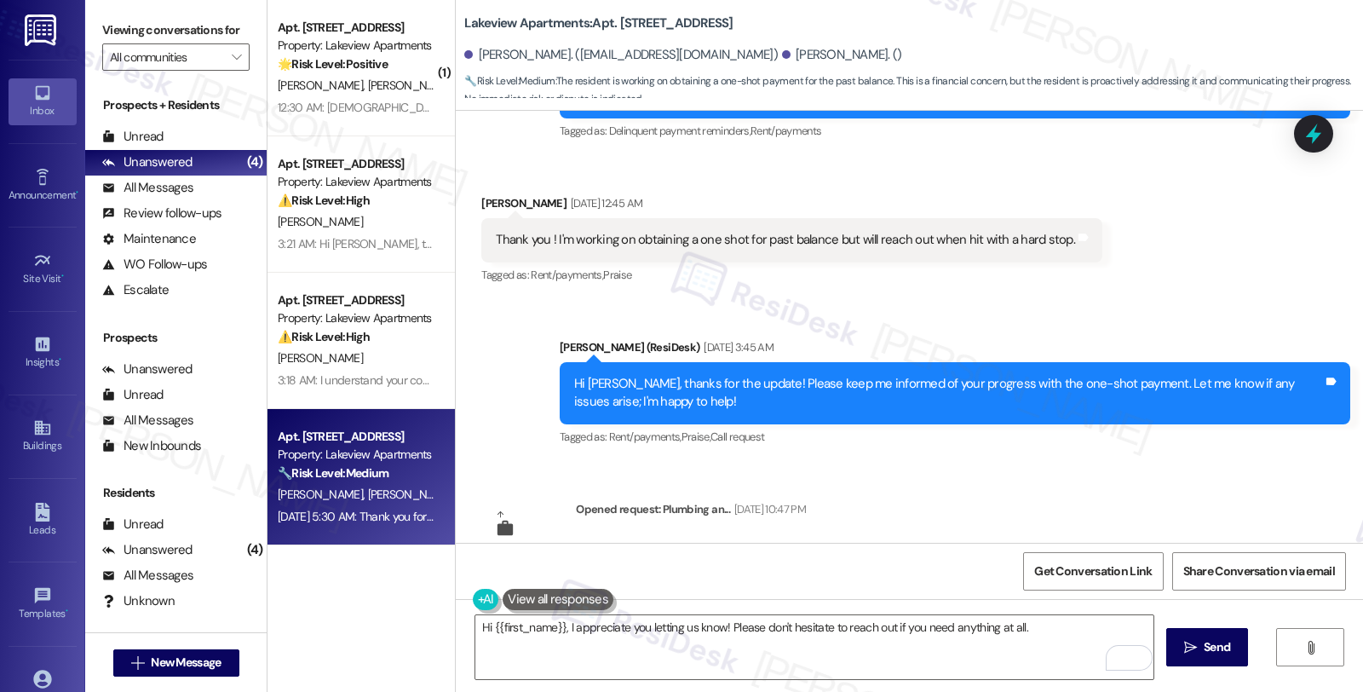
scroll to position [554, 0]
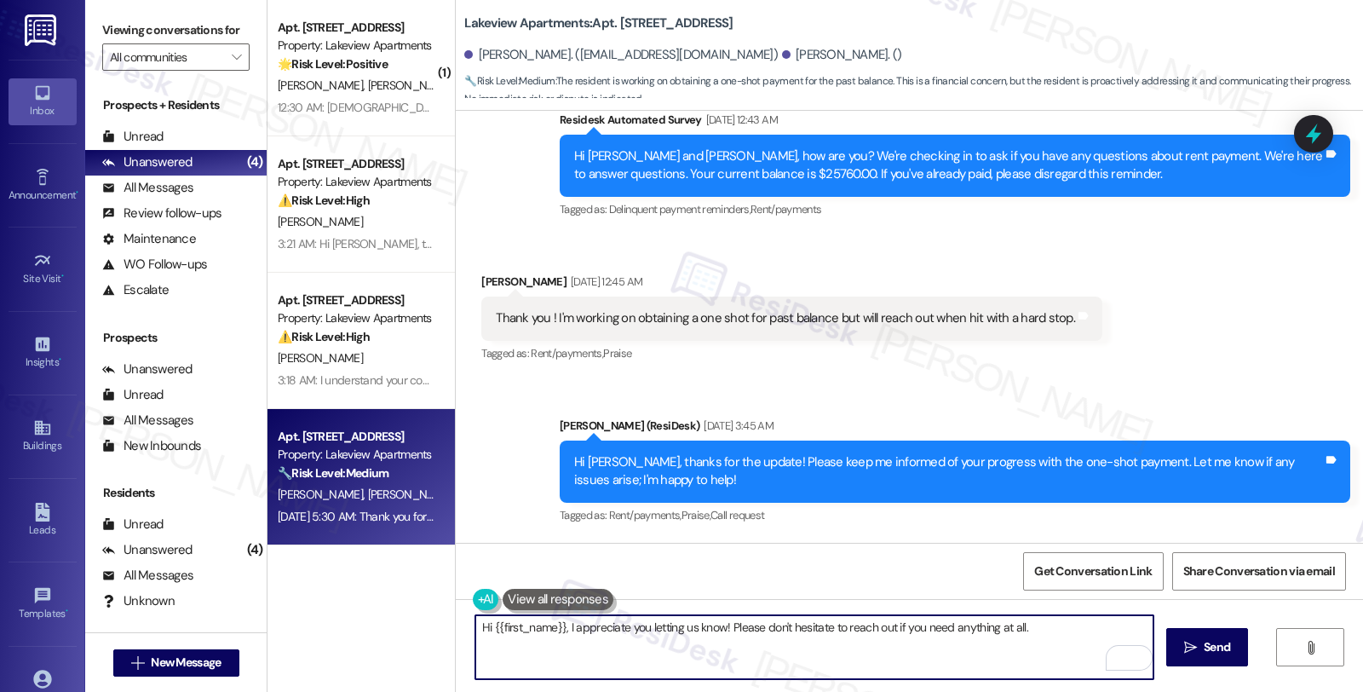
click at [627, 648] on textarea "Hi {{first_name}}, I appreciate you letting us know! Please don't hesitate to r…" at bounding box center [814, 647] width 678 height 64
click at [481, 623] on textarea "Hi {{first_name}}, I appreciate you letting us know! Please don't hesitate to r…" at bounding box center [814, 647] width 678 height 64
paste textarea "[PERSON_NAME]"
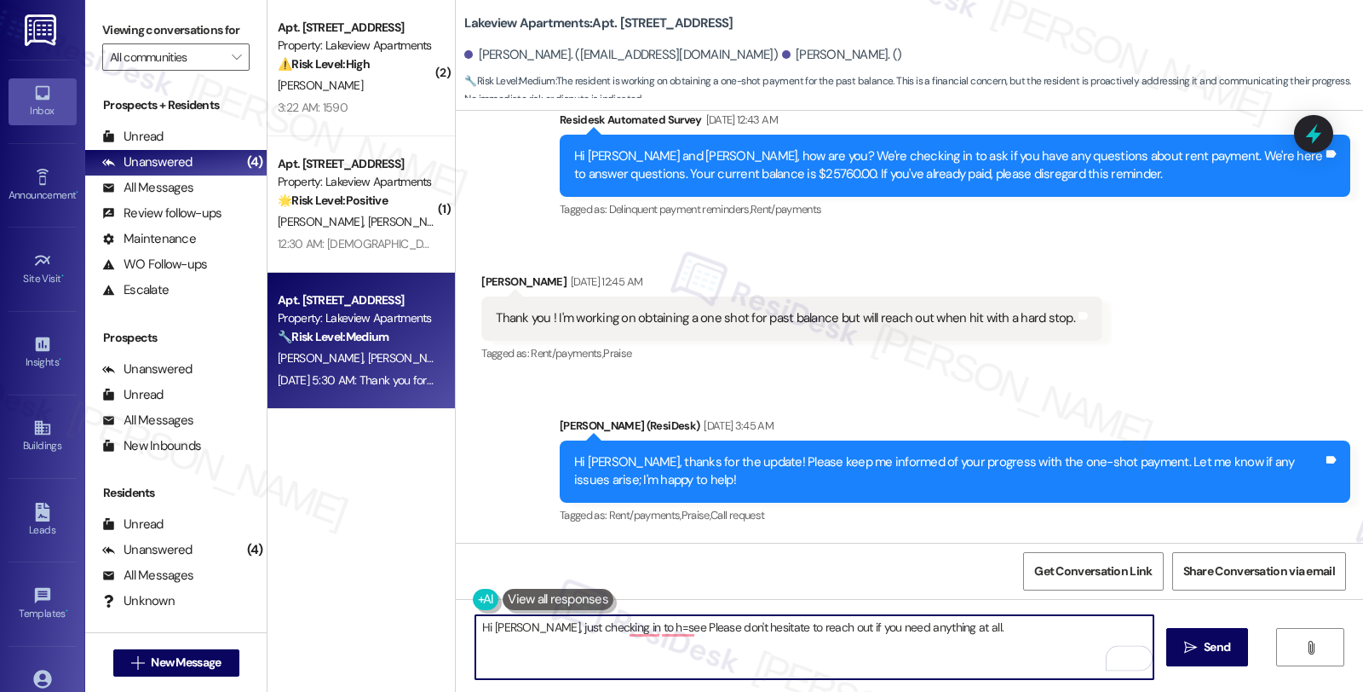
click at [637, 631] on textarea "Hi [PERSON_NAME], just checking in to h=see Please don't hesitate to reach out …" at bounding box center [814, 647] width 678 height 64
drag, startPoint x: 925, startPoint y: 629, endPoint x: 1182, endPoint y: 629, distance: 257.3
click at [1182, 629] on div "Hi [PERSON_NAME], just checking in to see how you're doing. Please don't hesita…" at bounding box center [910, 663] width 908 height 128
type textarea "Hi [PERSON_NAME], just checking in to see how you're doing. Please don't hesita…"
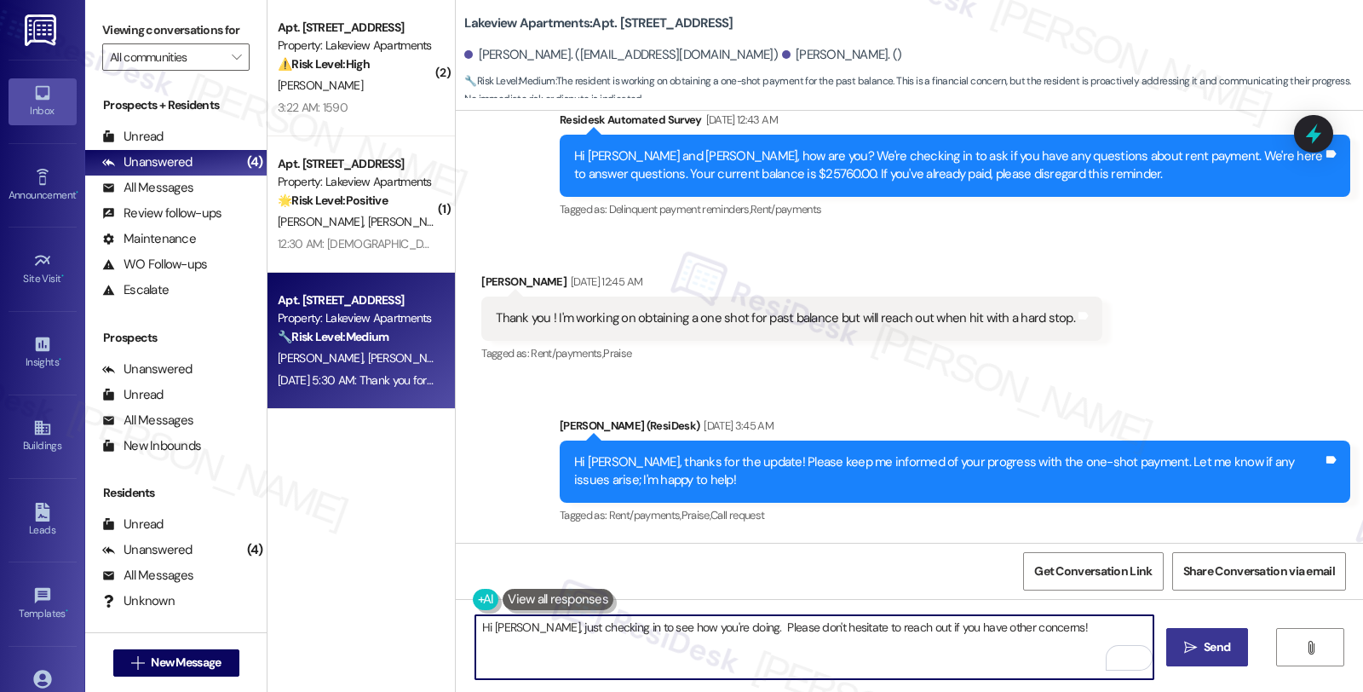
click at [1219, 660] on button " Send" at bounding box center [1208, 647] width 83 height 38
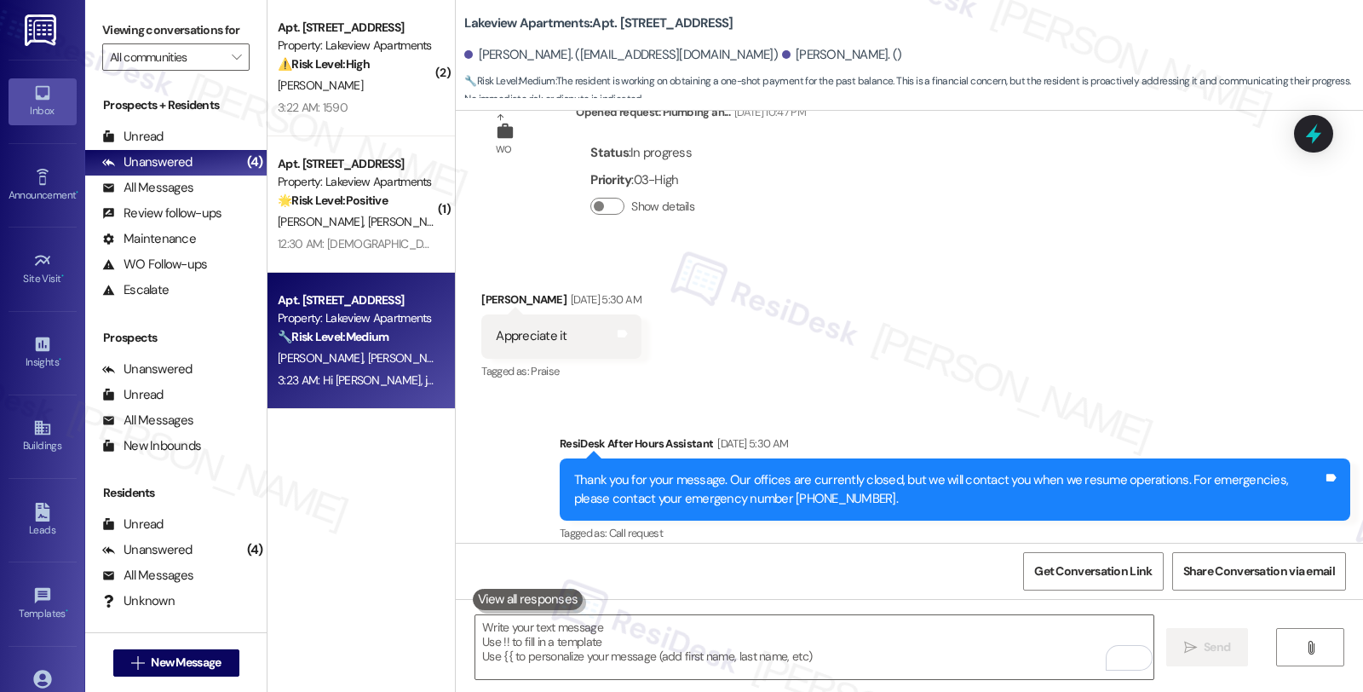
scroll to position [1145, 0]
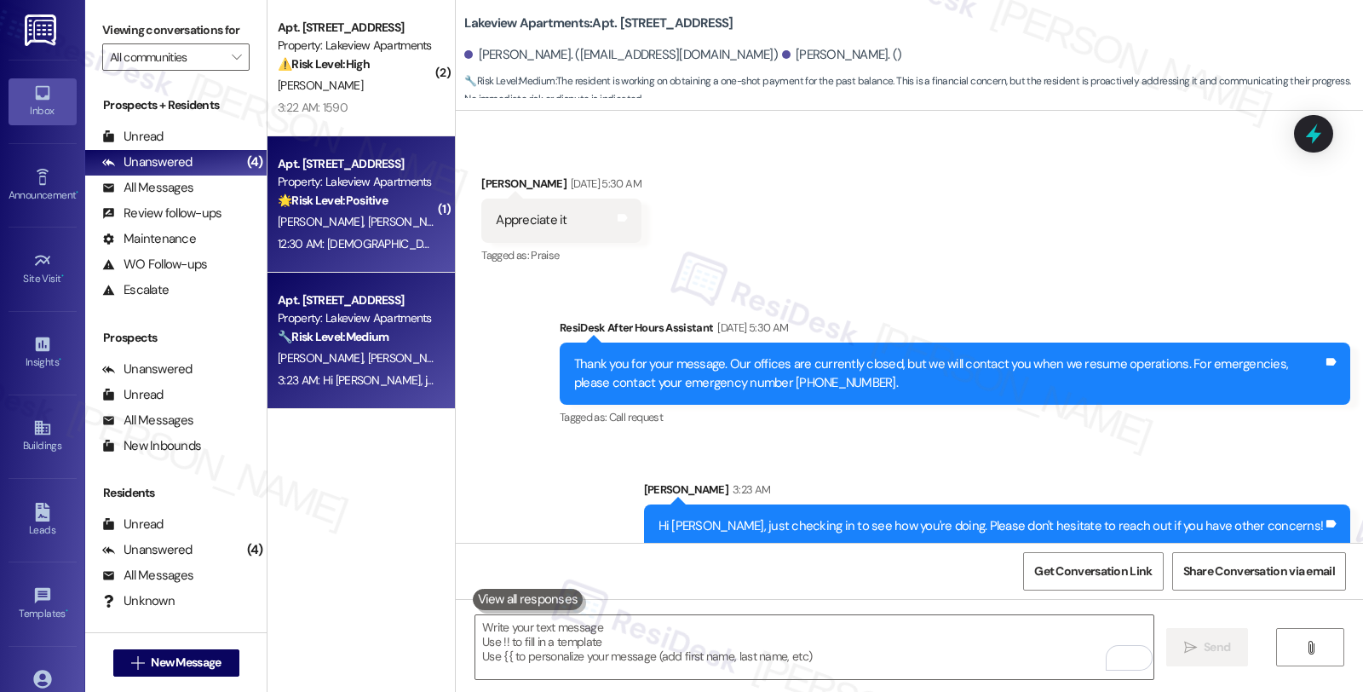
click at [402, 245] on div "12:30 AM: [DEMOGRAPHIC_DATA] te bendiga ya Estiben lo arreglo gracia amén 12:30…" at bounding box center [473, 243] width 390 height 15
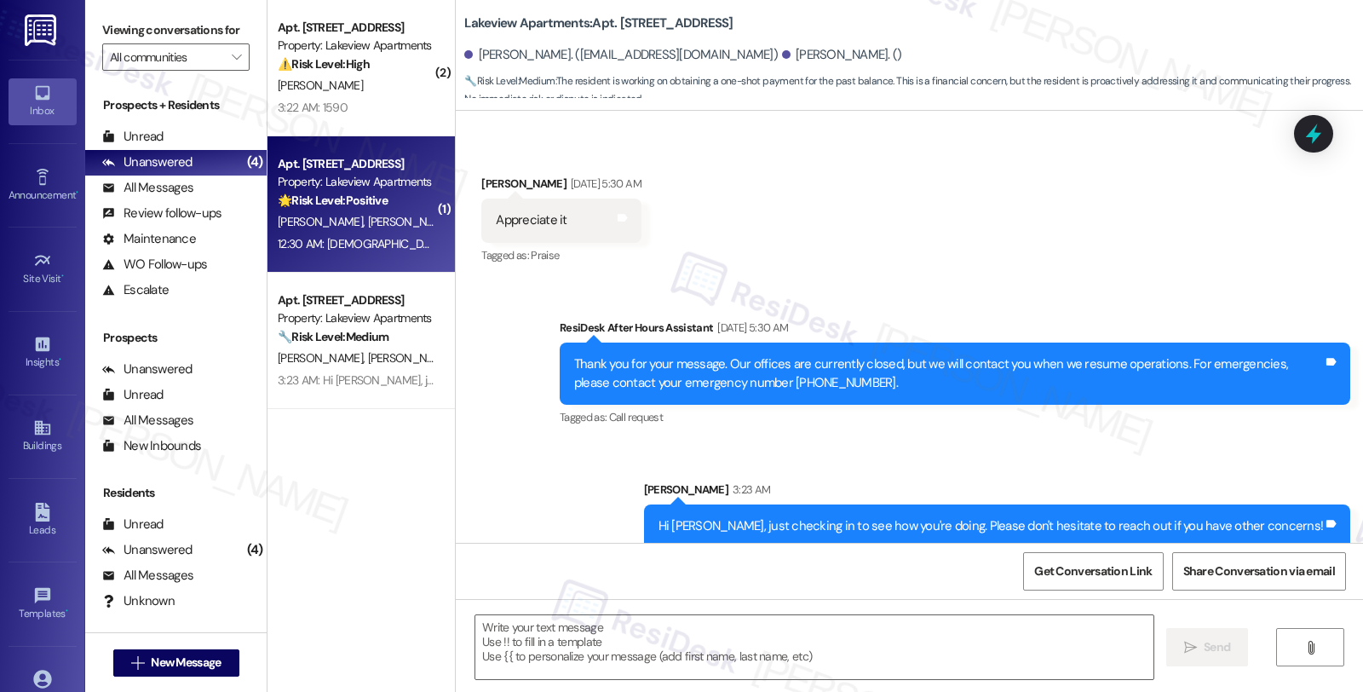
type textarea "Fetching suggested responses. Please feel free to read through the conversation…"
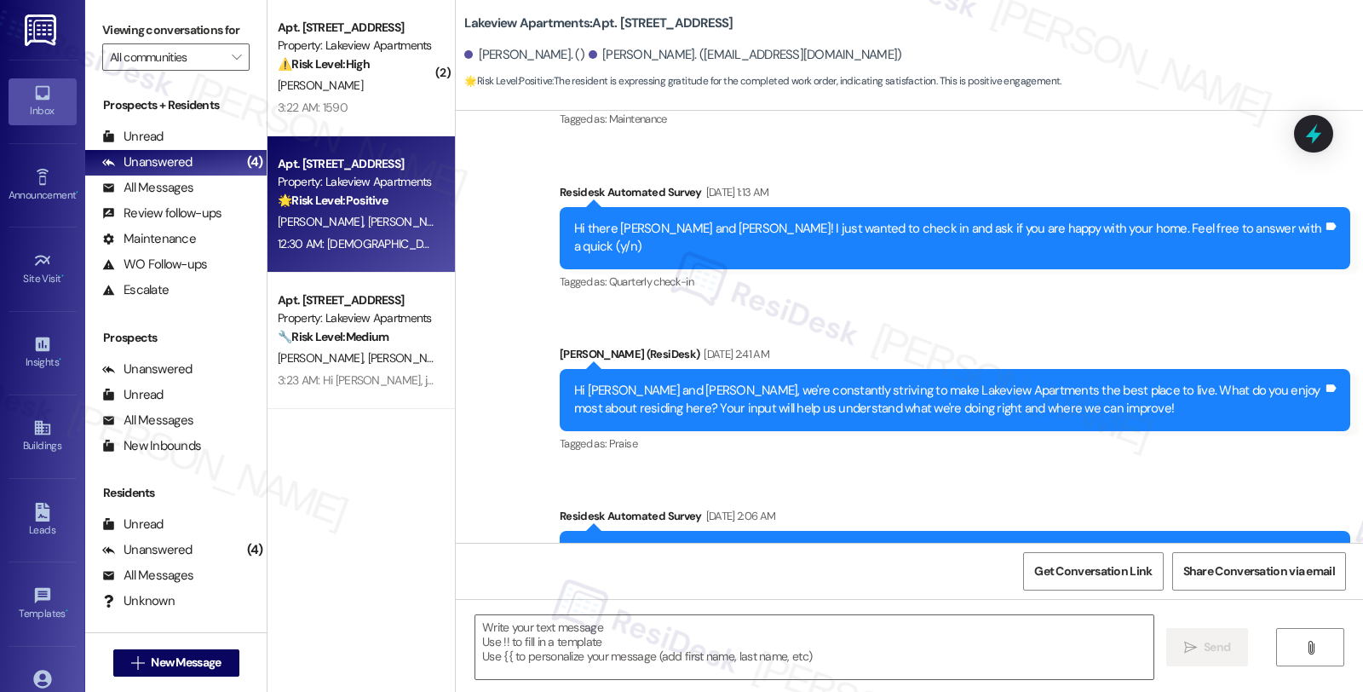
scroll to position [1182, 0]
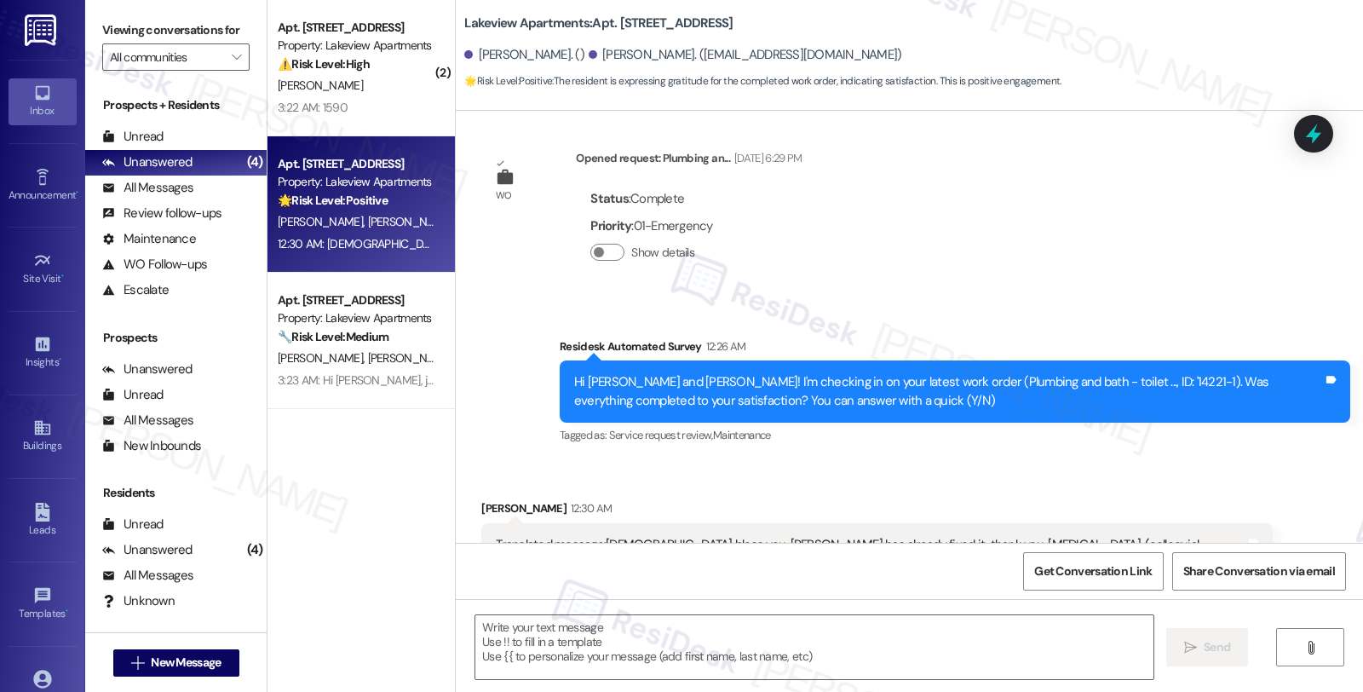
click at [487, 523] on div "Translated message: [DEMOGRAPHIC_DATA] bless you, [PERSON_NAME] has already fix…" at bounding box center [876, 563] width 791 height 80
click at [482, 499] on div "[PERSON_NAME] 12:30 AM" at bounding box center [876, 511] width 791 height 24
copy div "[PERSON_NAME]"
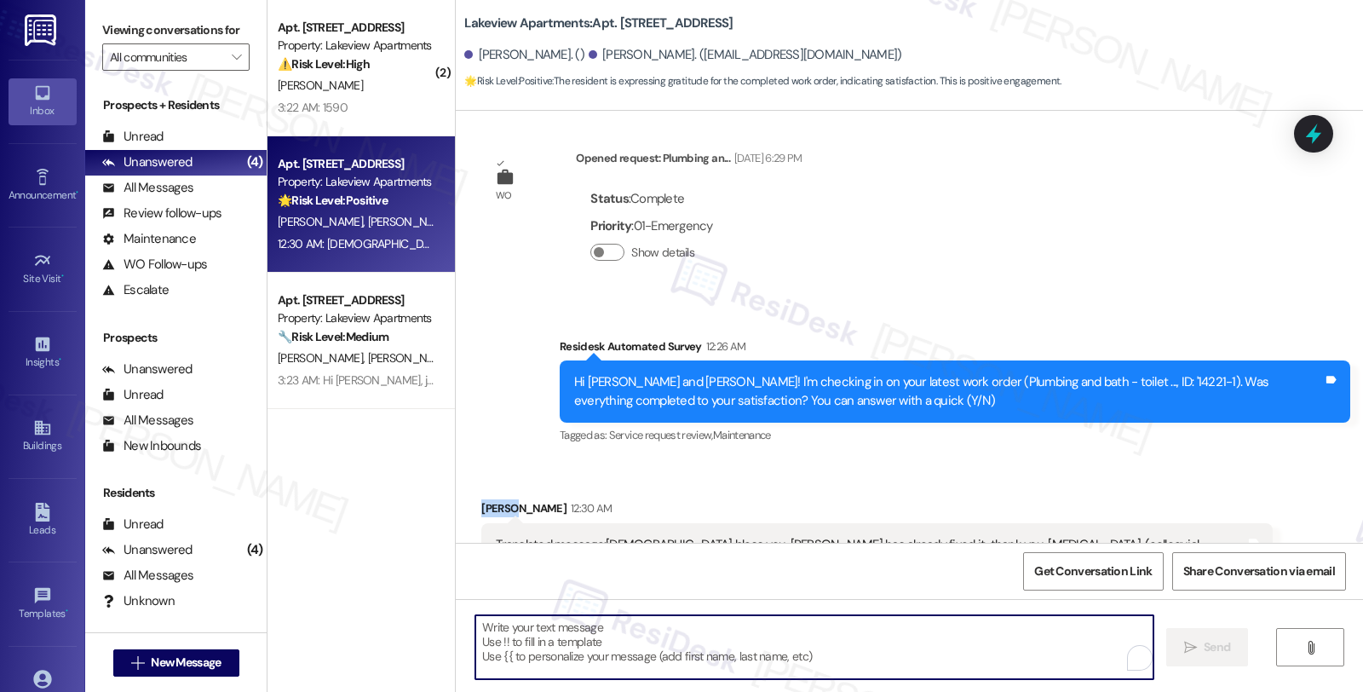
click at [508, 624] on textarea "To enrich screen reader interactions, please activate Accessibility in Grammarl…" at bounding box center [814, 647] width 678 height 64
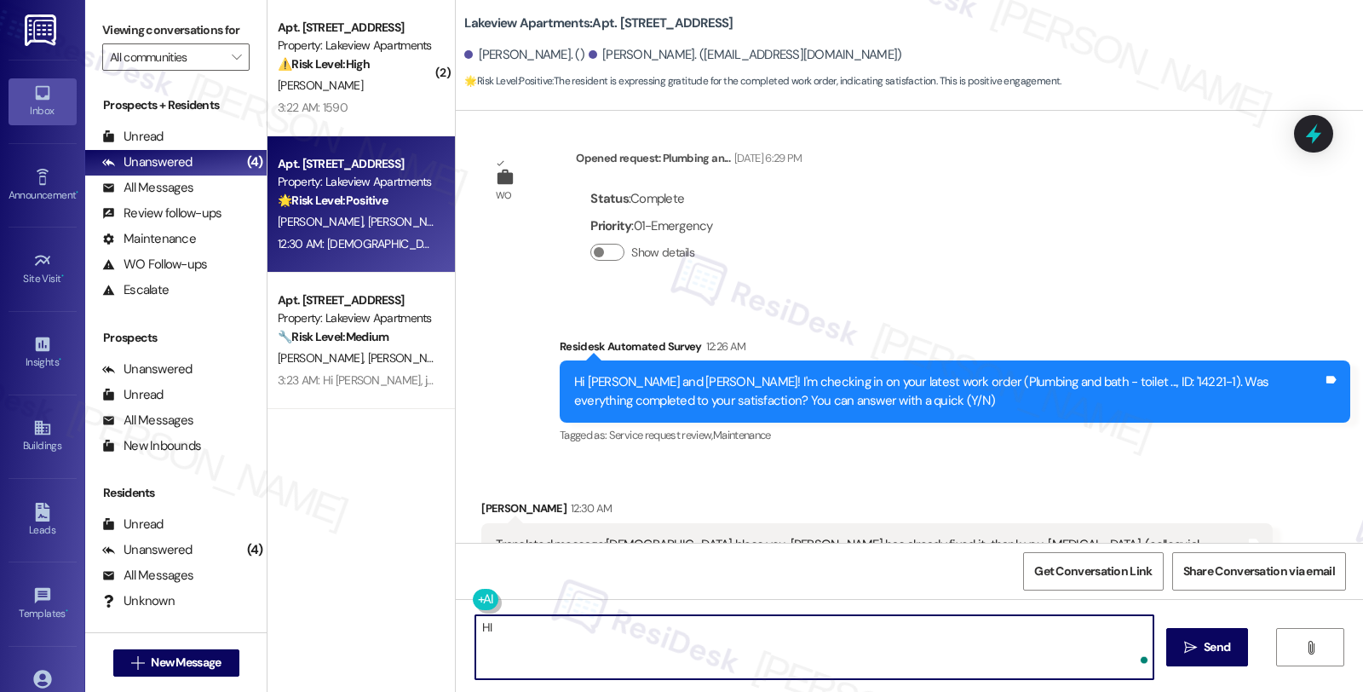
paste textarea "[PERSON_NAME]"
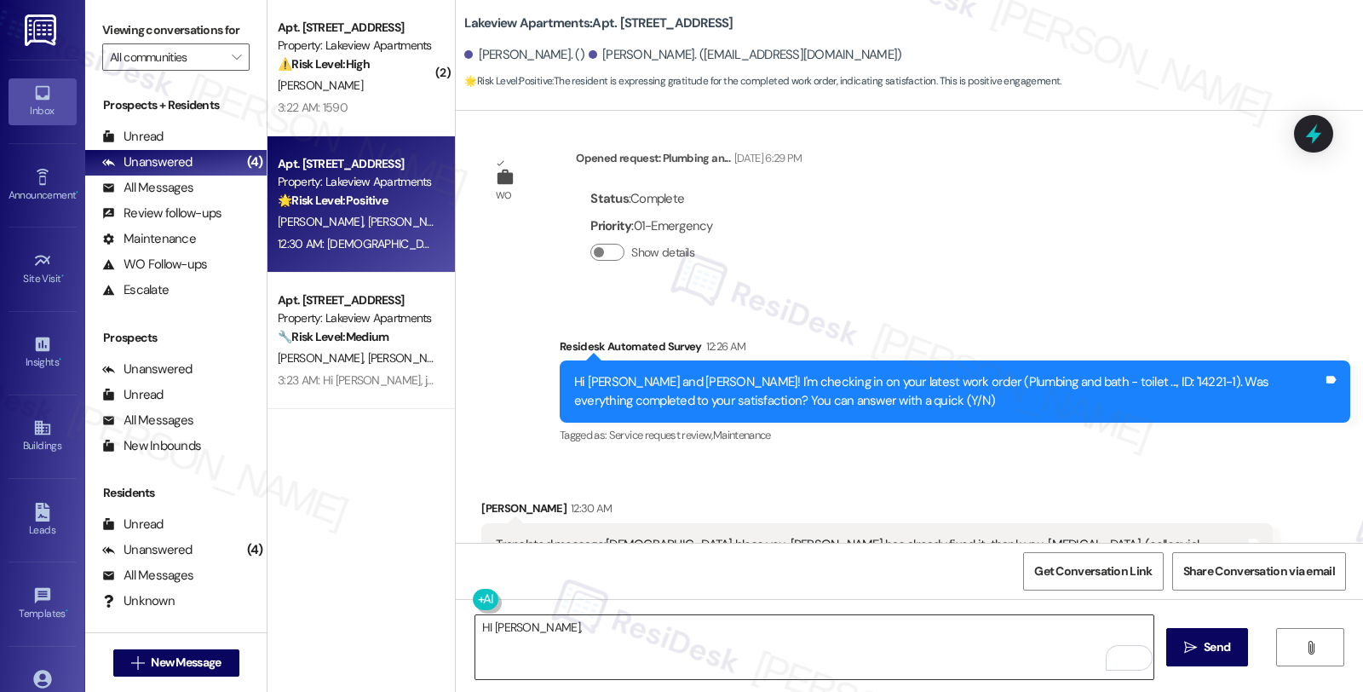
click at [786, 670] on textarea "HI [PERSON_NAME]," at bounding box center [814, 647] width 678 height 64
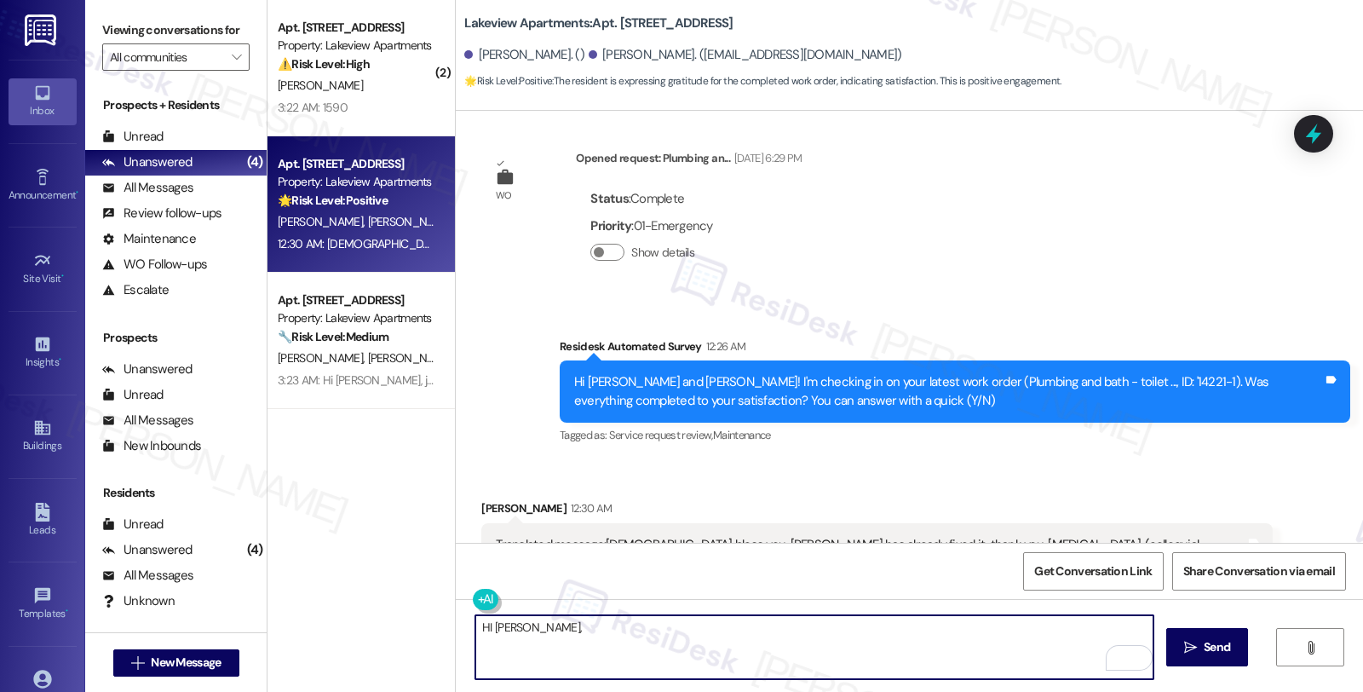
paste textarea "it’s great to hear from you and I’m glad your latest work order has been comple…"
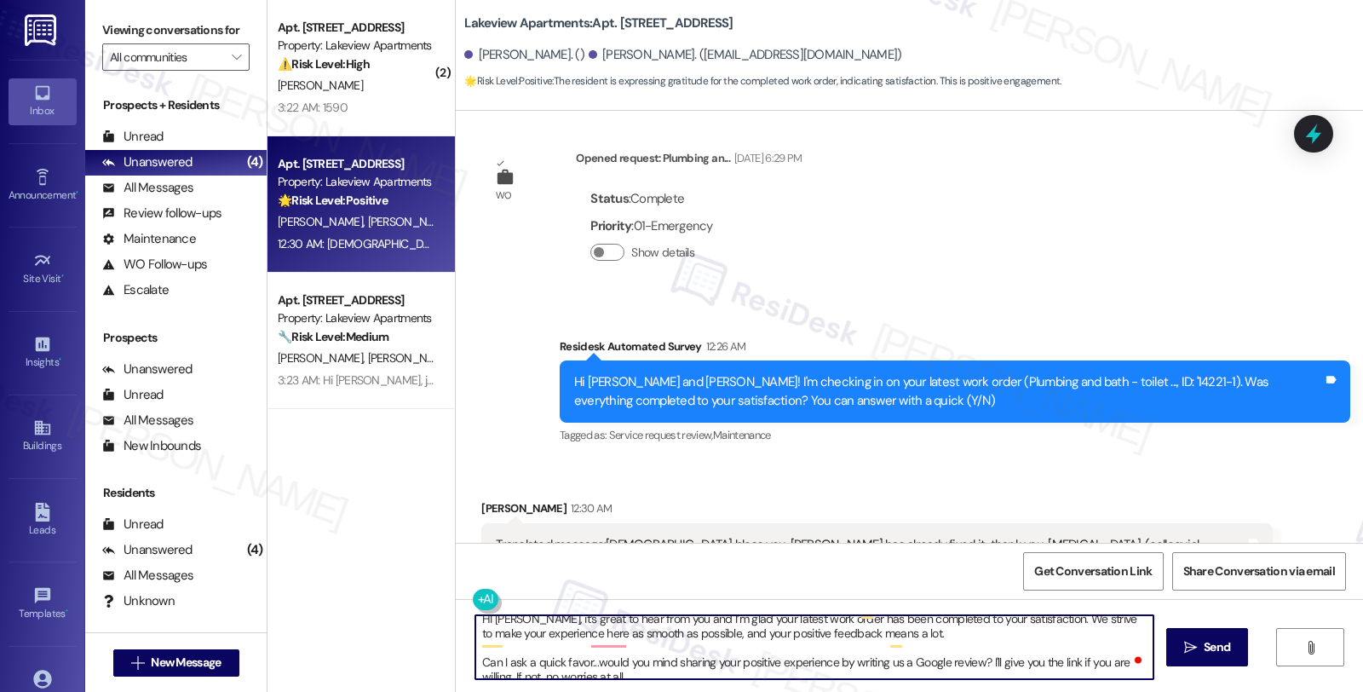
scroll to position [0, 0]
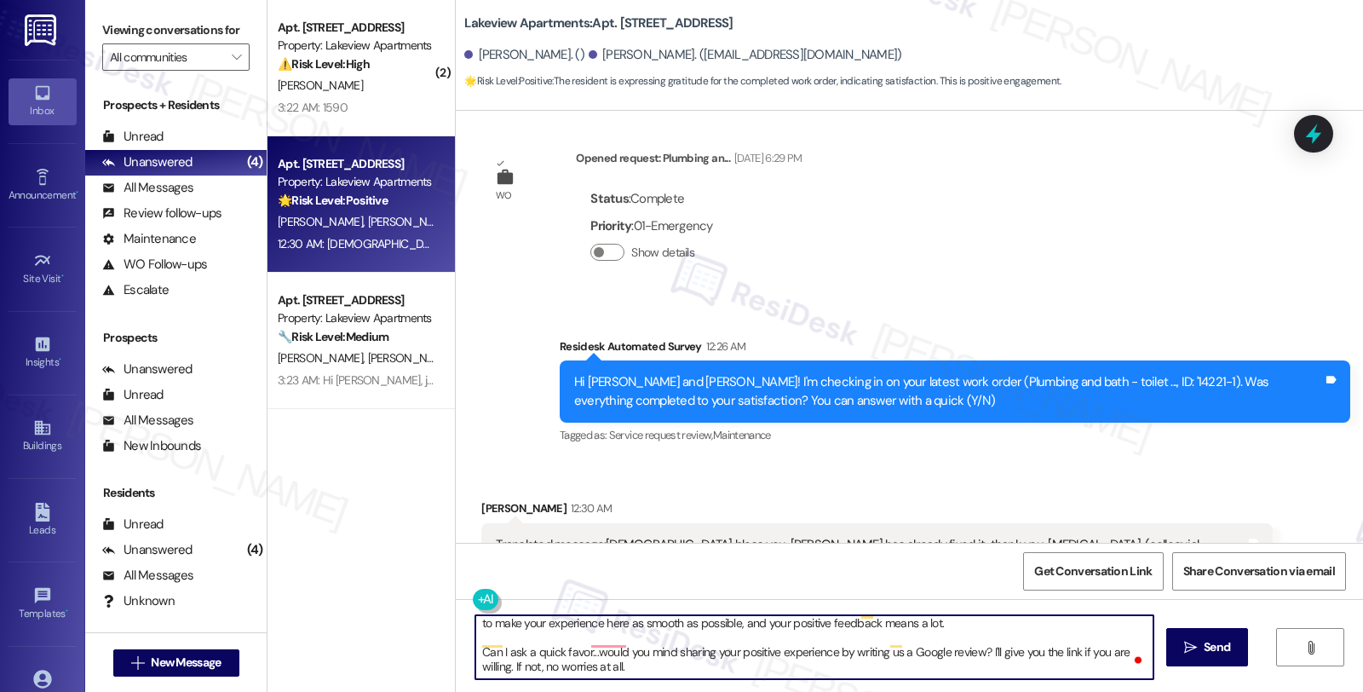
click at [729, 650] on textarea "HI [PERSON_NAME], it’s great to hear from you, and I’m glad your latest work or…" at bounding box center [814, 647] width 678 height 64
type textarea "HI [PERSON_NAME], it’s great to hear from you, and I’m glad your latest work or…"
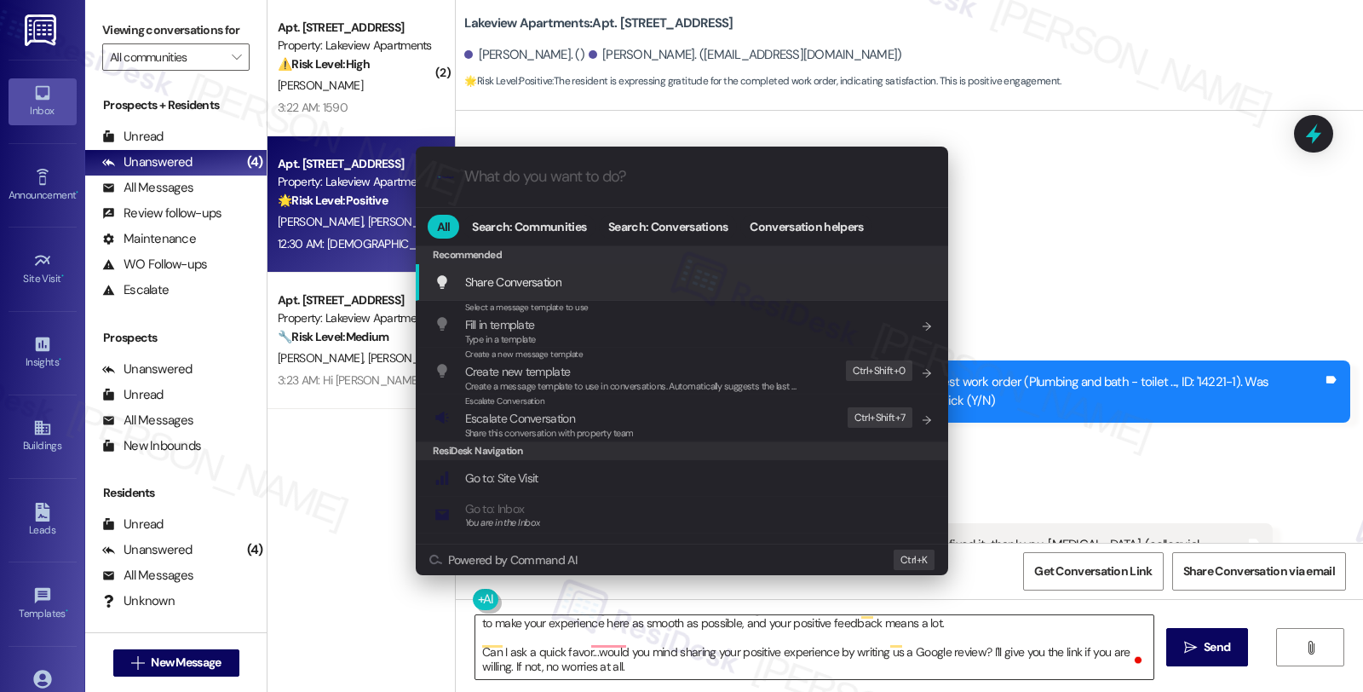
type input "a"
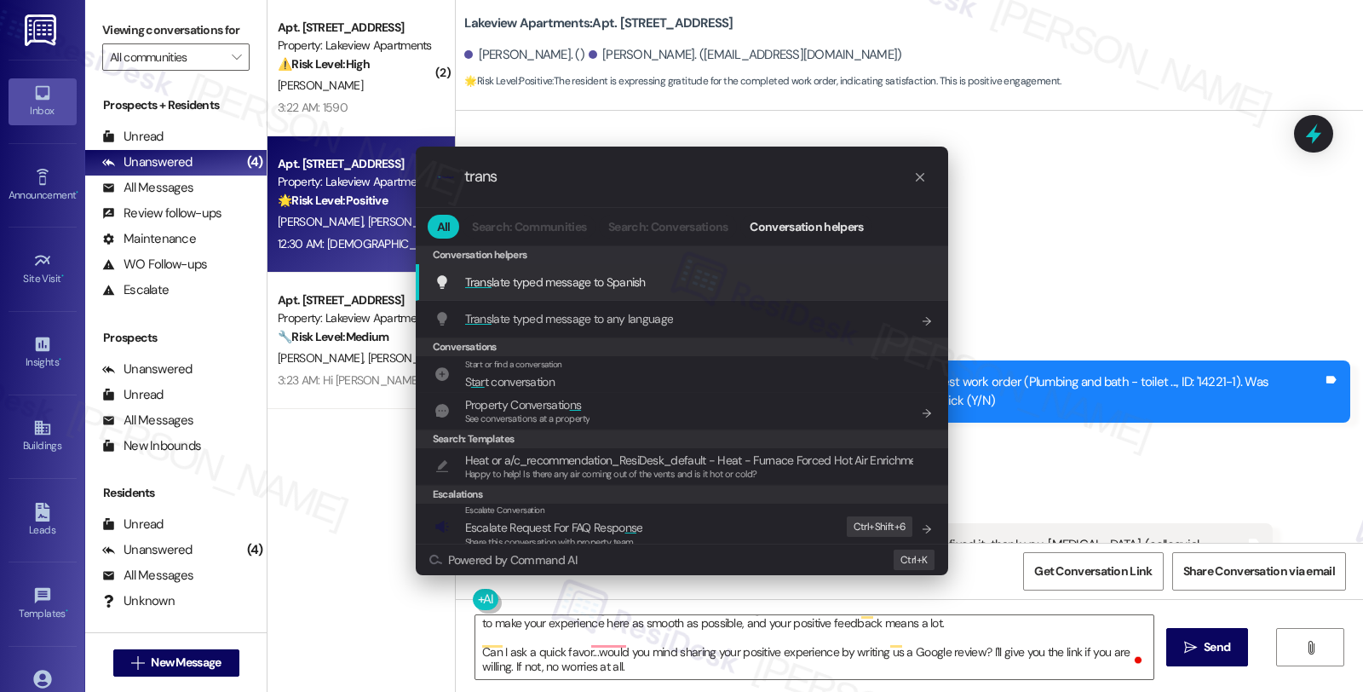
type input "trans"
click at [551, 279] on span "Trans late typed message to Spanish" at bounding box center [555, 281] width 181 height 15
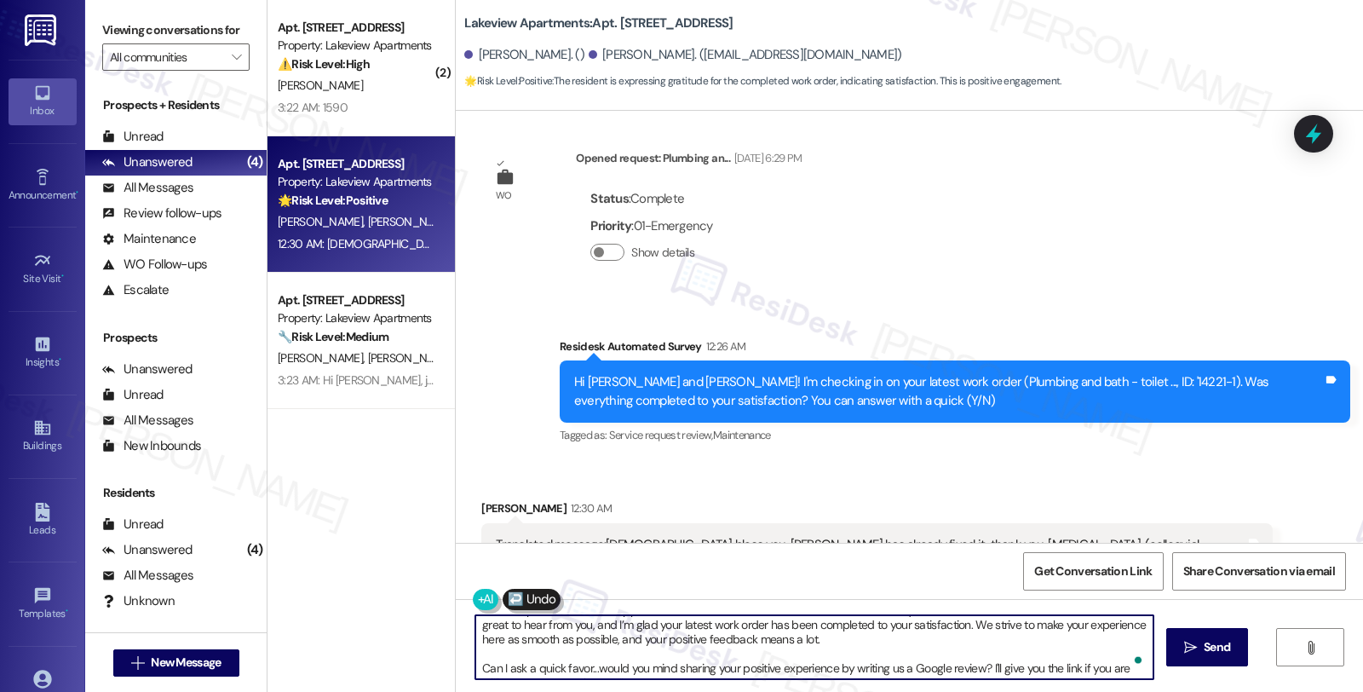
type textarea "[PERSON_NAME], me alegra saber de ti y me complace que tu último pedido de trab…"
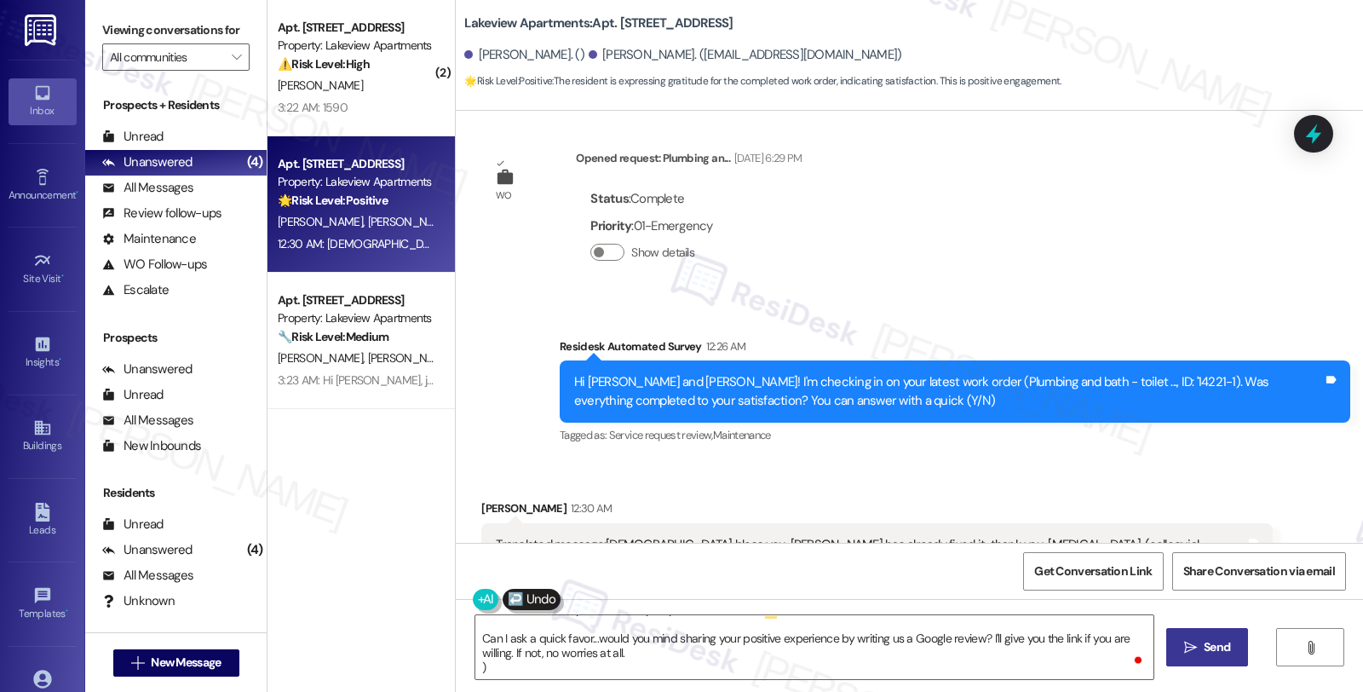
click at [1211, 645] on span "Send" at bounding box center [1217, 647] width 26 height 18
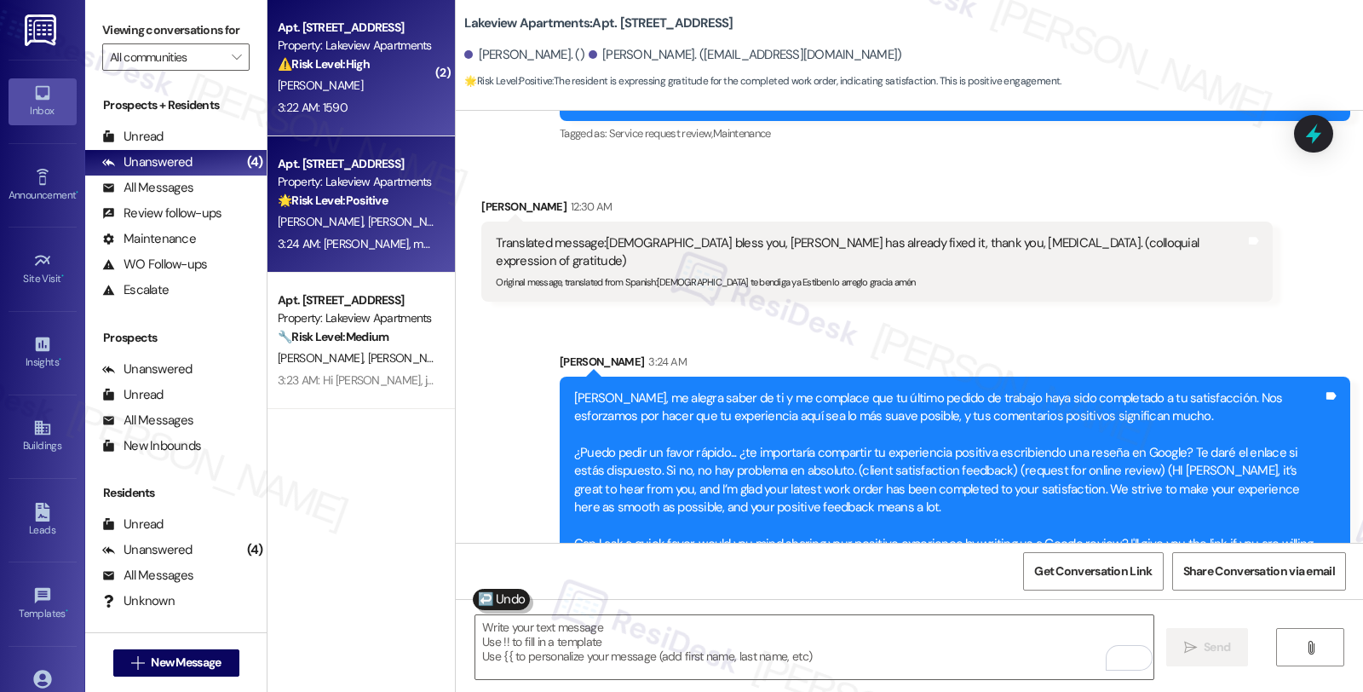
click at [372, 81] on div "[PERSON_NAME]" at bounding box center [356, 85] width 161 height 21
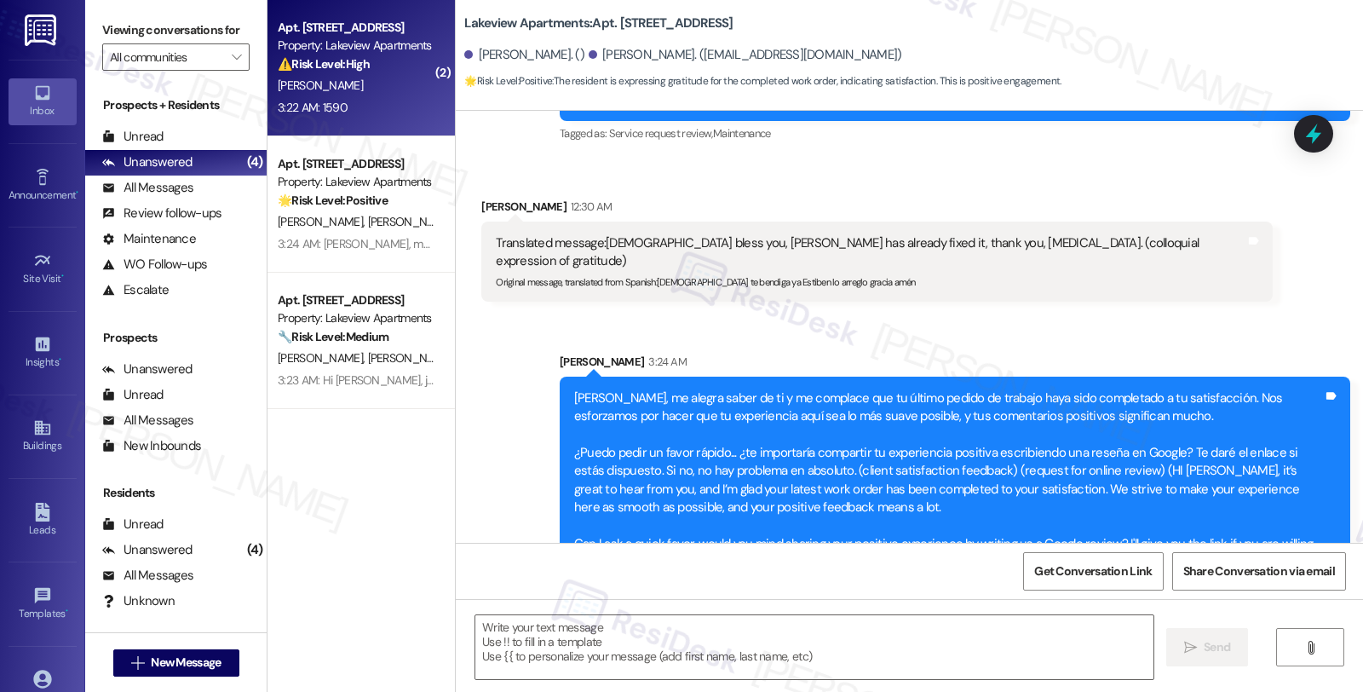
type textarea "Fetching suggested responses. Please feel free to read through the conversation…"
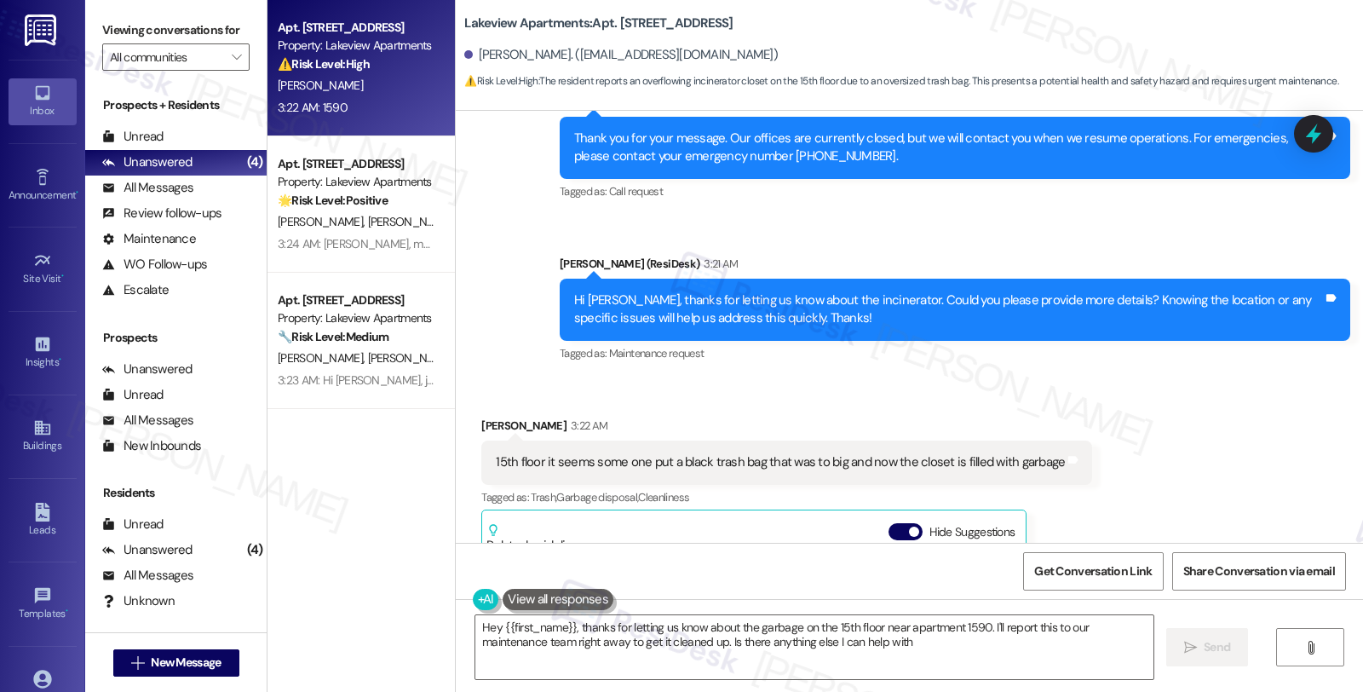
type textarea "Hey {{first_name}}, thanks for letting us know about the garbage on the 15th fl…"
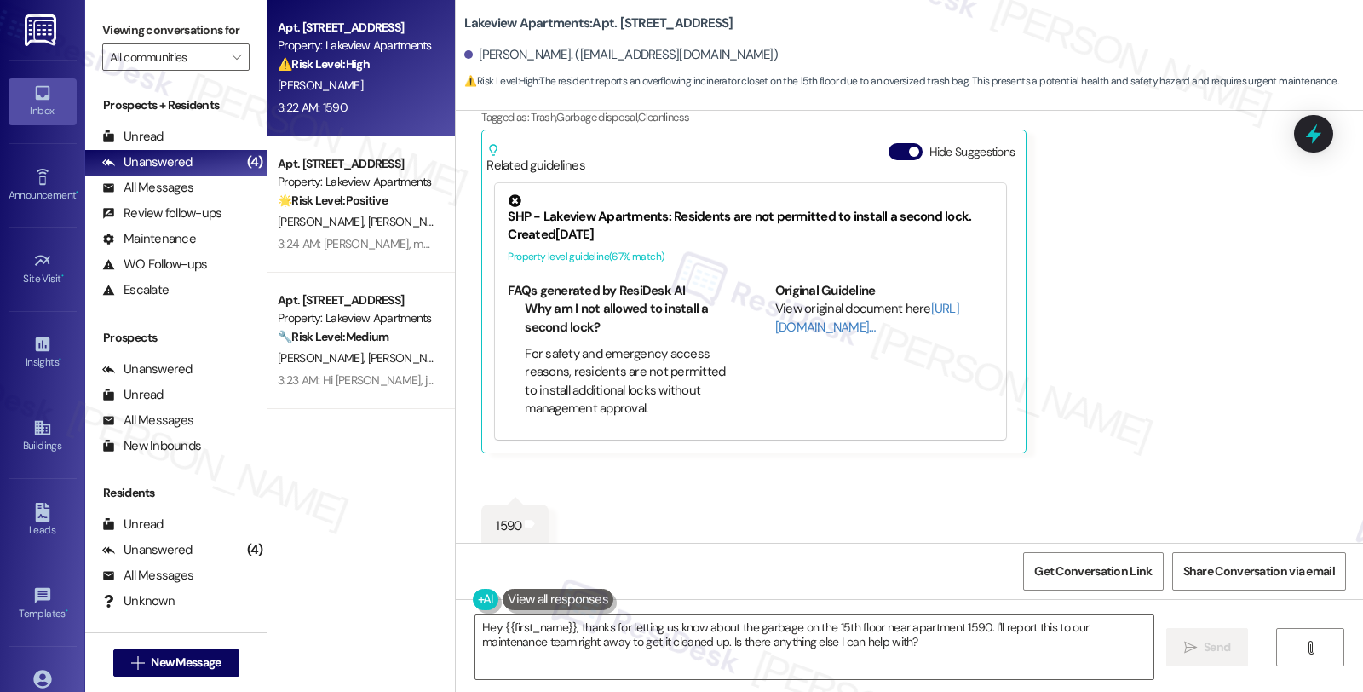
click at [189, 201] on div "All Messages (undefined) All Messages: This is your inbox. All of your tenant m…" at bounding box center [176, 189] width 182 height 26
click at [165, 201] on div "All Messages (undefined) All Messages: This is your inbox. All of your tenant m…" at bounding box center [176, 189] width 182 height 26
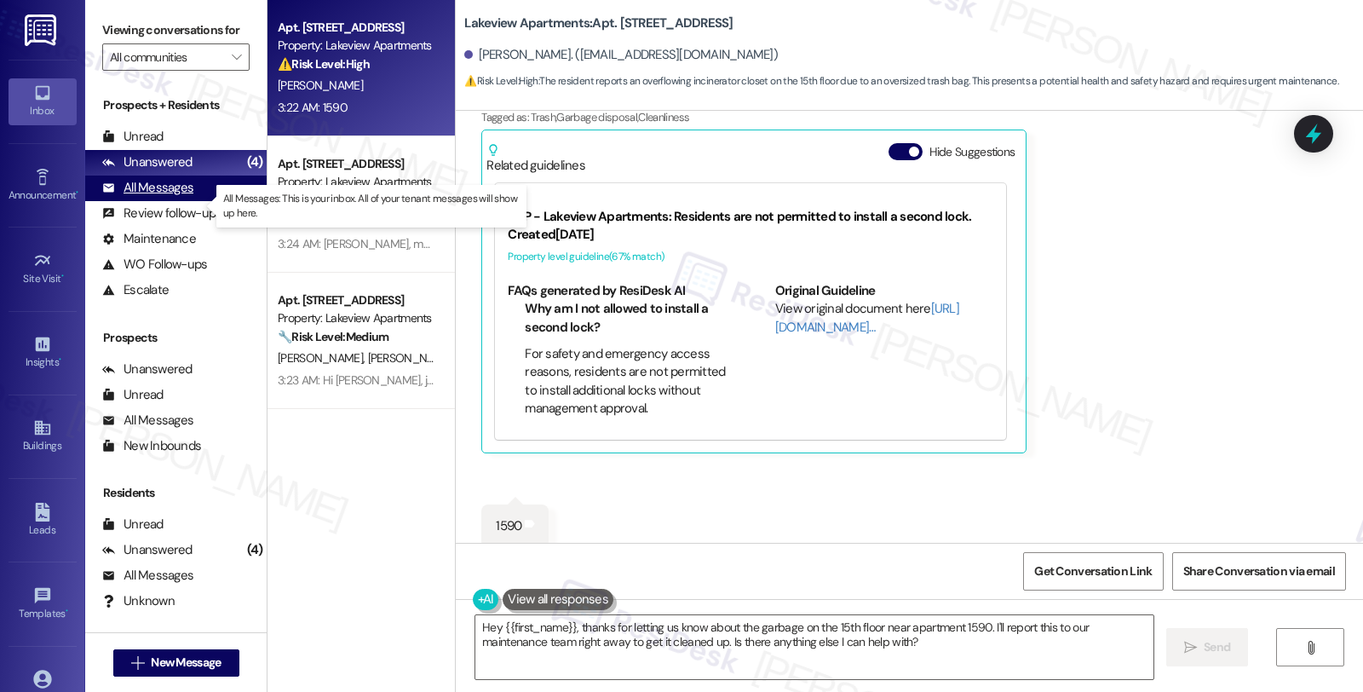
click at [156, 201] on div "All Messages (undefined)" at bounding box center [176, 189] width 182 height 26
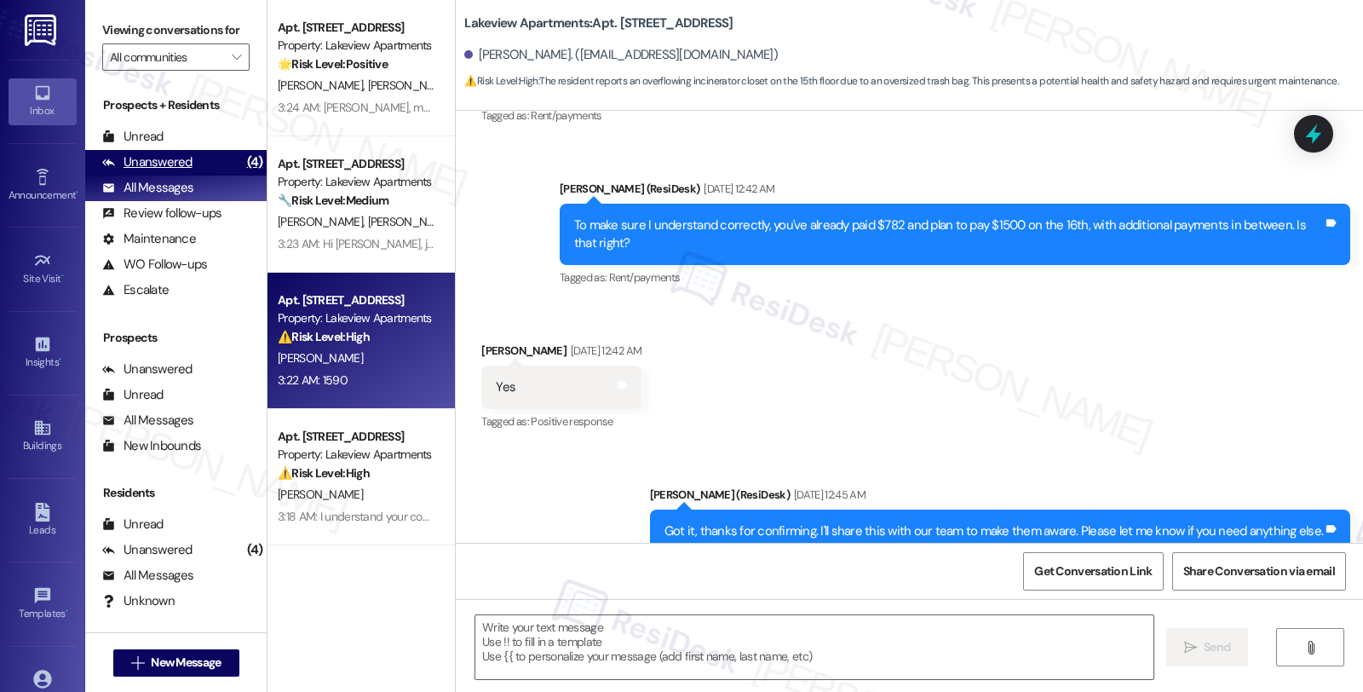
click at [243, 176] on div "(4)" at bounding box center [255, 162] width 25 height 26
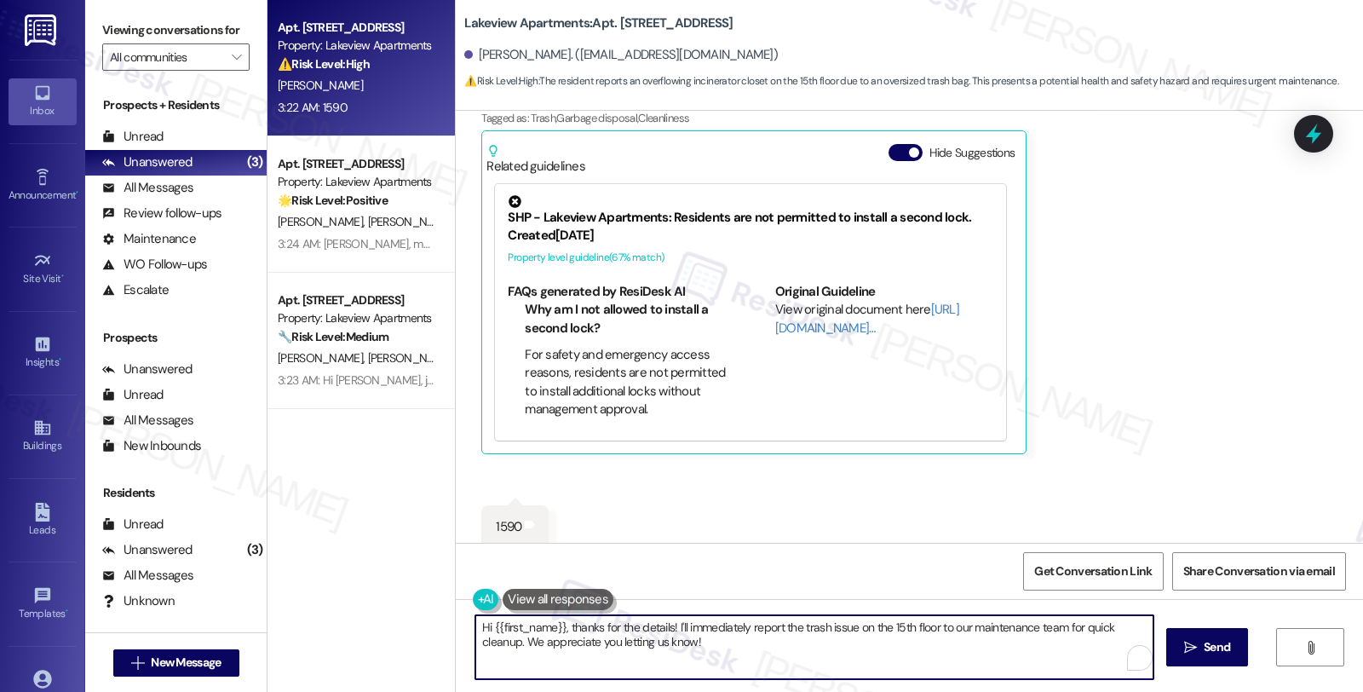
drag, startPoint x: 561, startPoint y: 624, endPoint x: 410, endPoint y: 602, distance: 152.3
click at [410, 602] on div "Apt. [STREET_ADDRESS] Property: Lakeview Apartments ⚠️ Risk Level: High The res…" at bounding box center [816, 346] width 1096 height 692
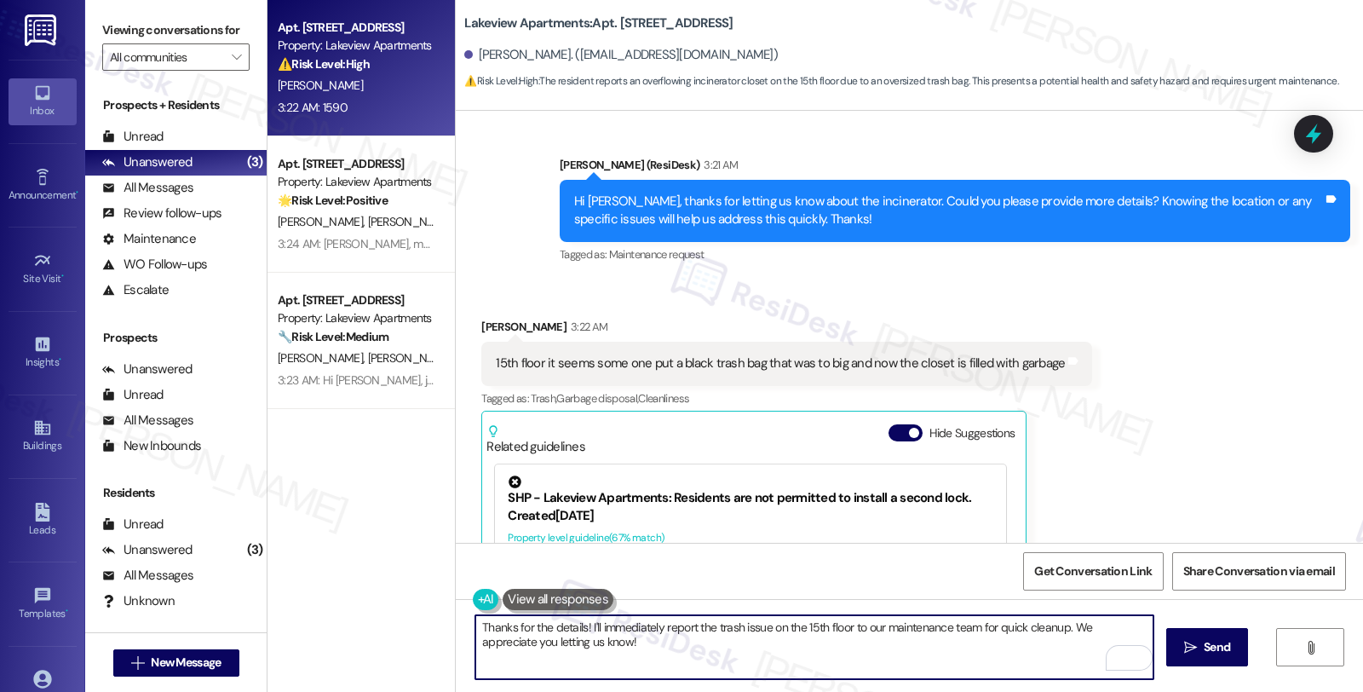
scroll to position [7932, 0]
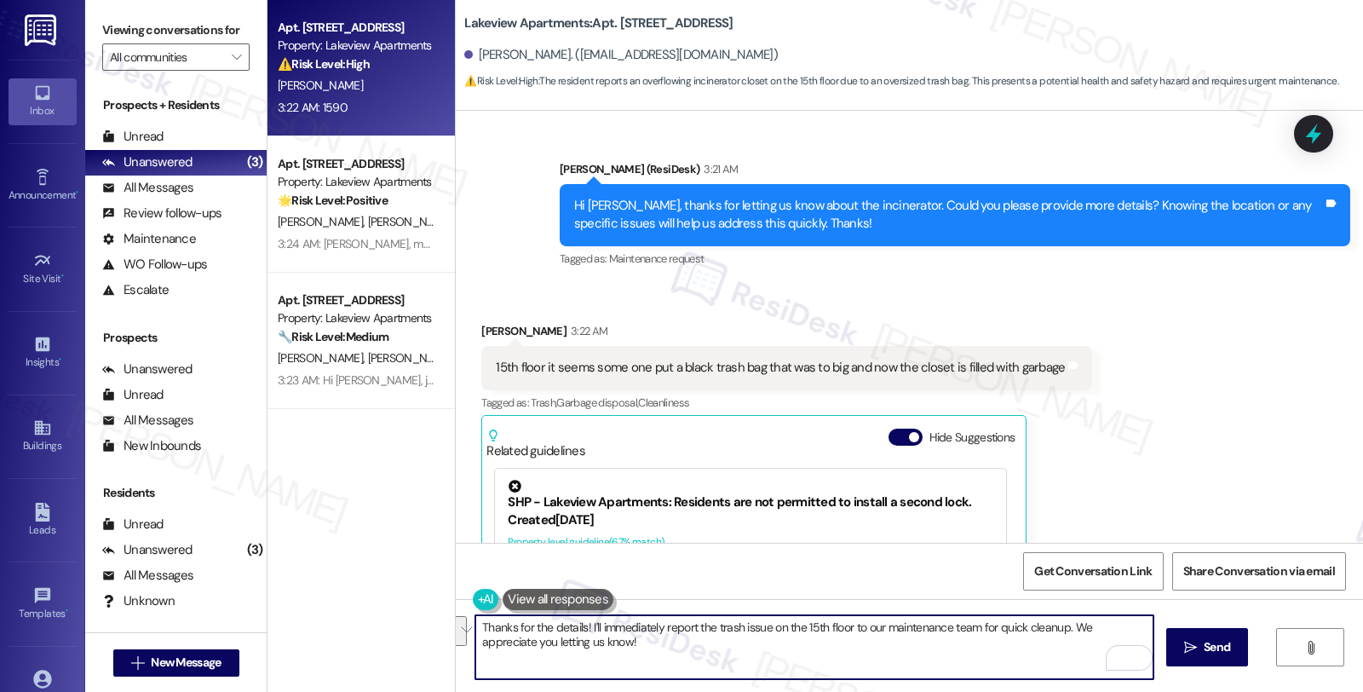
drag, startPoint x: 582, startPoint y: 629, endPoint x: 610, endPoint y: 658, distance: 40.4
click at [610, 658] on textarea "Thanks for the details! I'll immediately report the trash issue on the 15th flo…" at bounding box center [814, 647] width 678 height 64
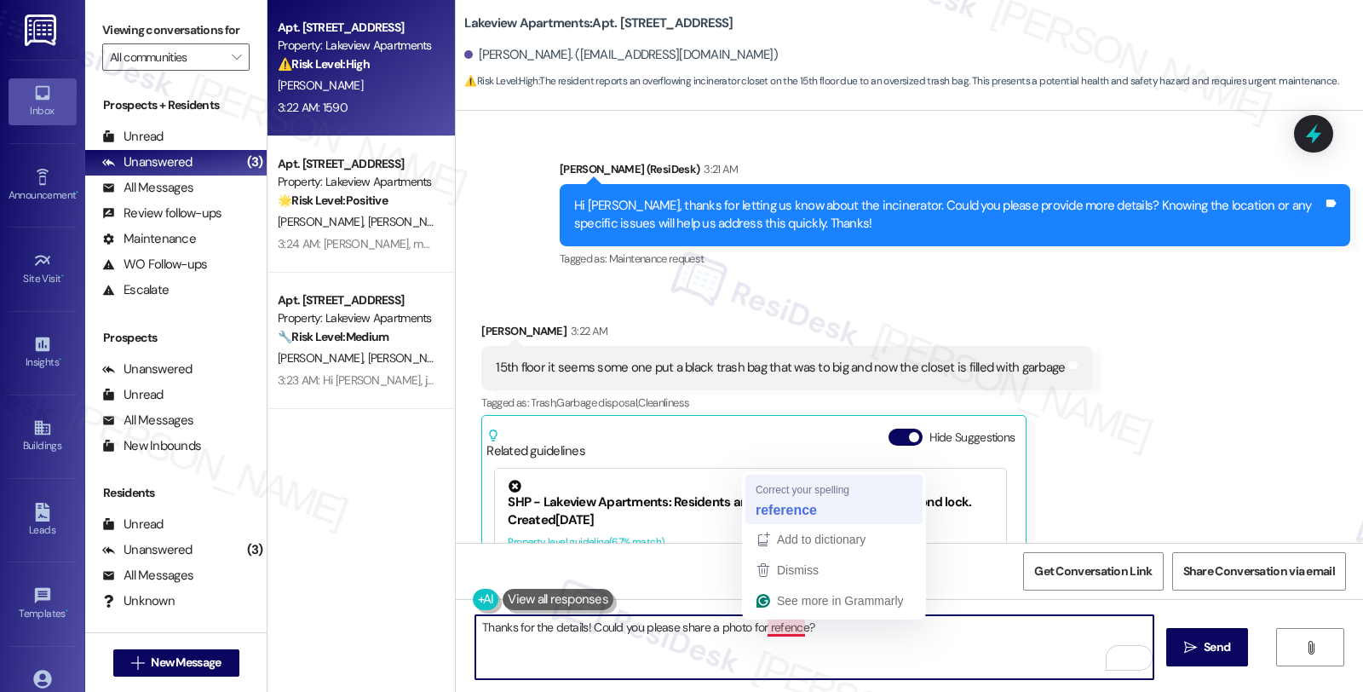
type textarea "Thanks for the details! Could you please share a photo for reference?"
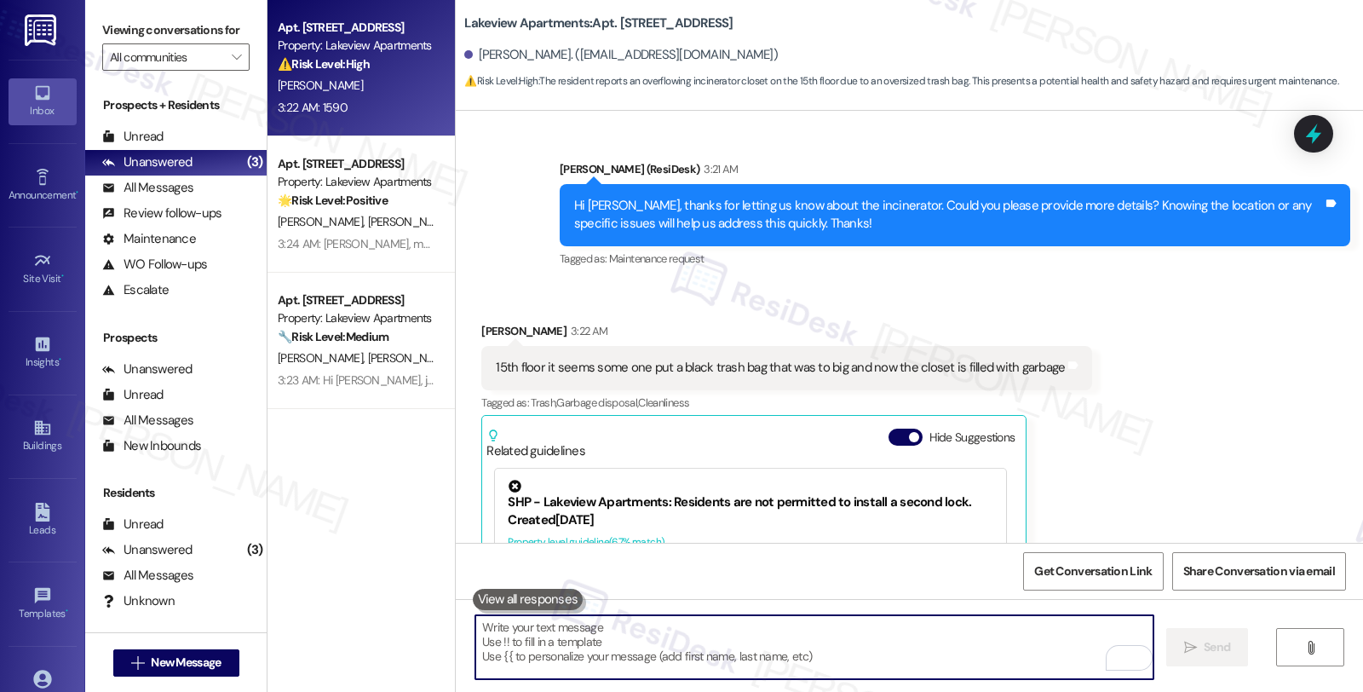
scroll to position [8216, 0]
